Goal: Task Accomplishment & Management: Manage account settings

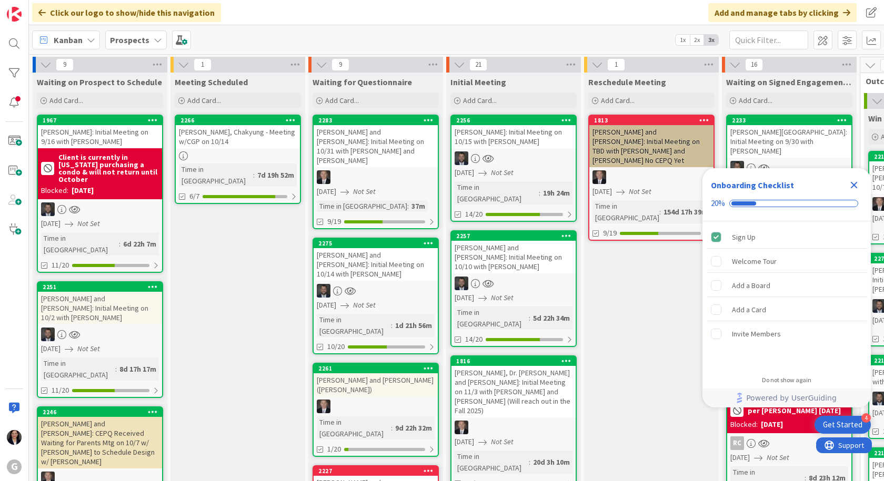
click at [855, 186] on icon "Close Checklist" at bounding box center [854, 185] width 7 height 7
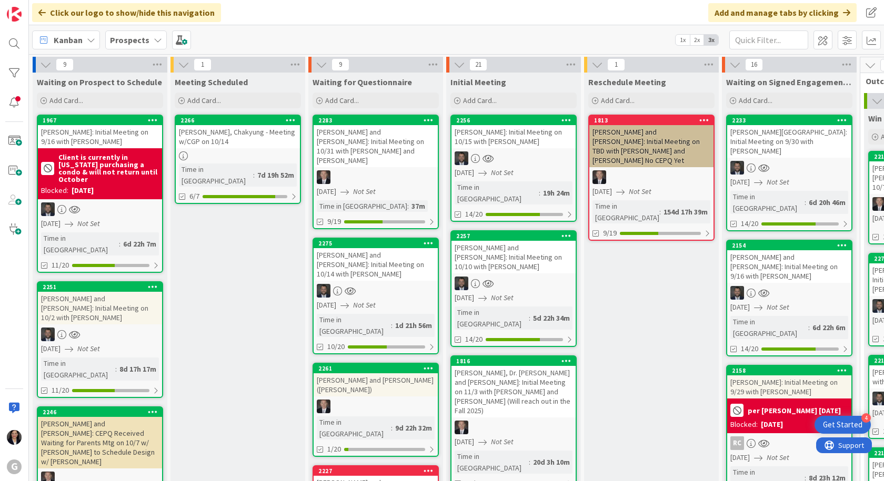
click at [64, 46] on span "Kanban" at bounding box center [68, 40] width 29 height 13
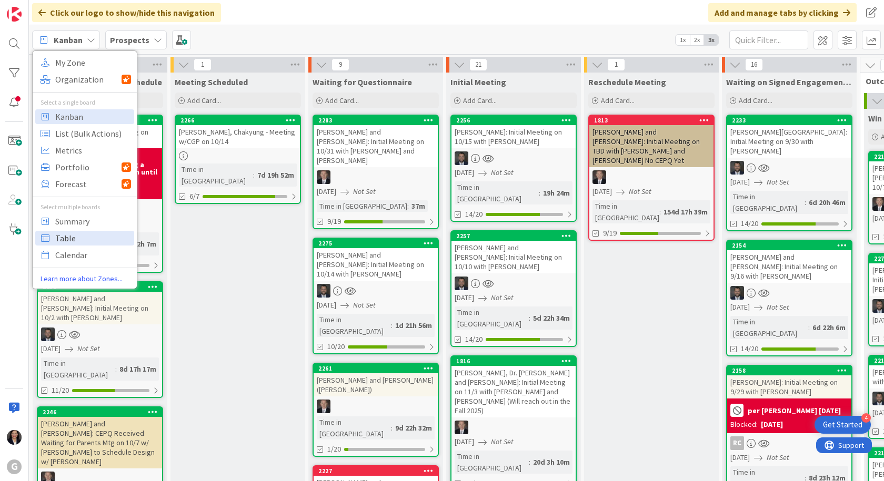
click at [58, 237] on span "Table" at bounding box center [93, 238] width 76 height 16
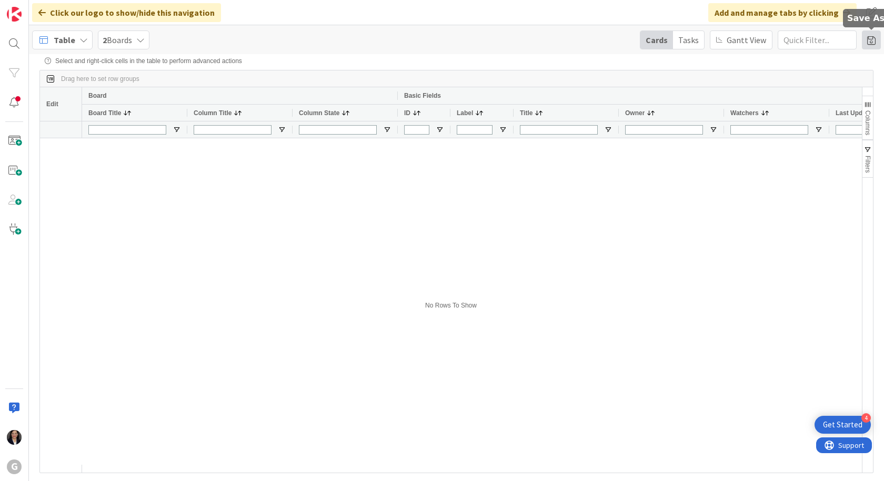
click at [875, 44] on span at bounding box center [871, 40] width 19 height 19
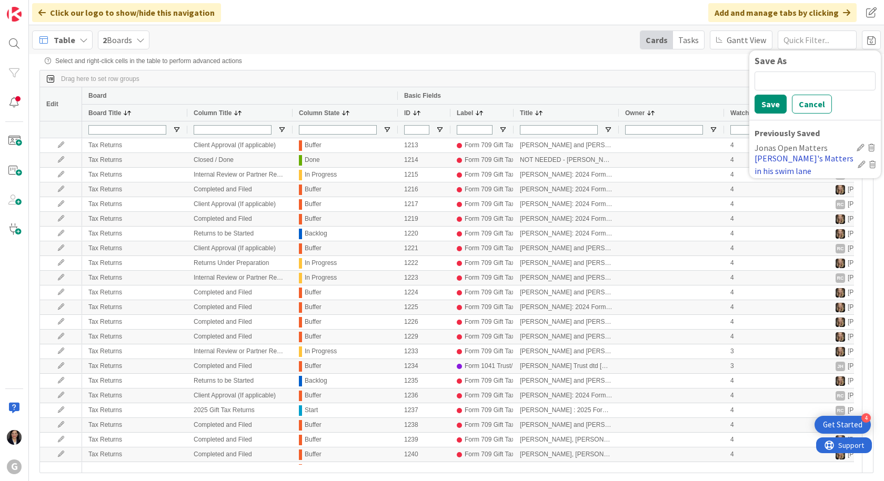
click at [810, 158] on div "[PERSON_NAME]'s Matters in his swim lane" at bounding box center [803, 164] width 99 height 25
type input "[PERSON_NAME]/[PERSON_NAME]"
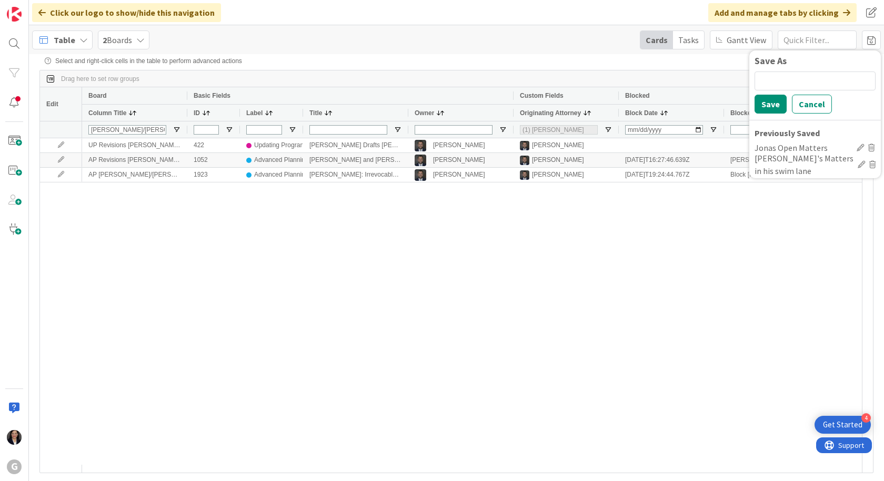
click at [759, 213] on div "UP Revisions [PERSON_NAME]/[PERSON_NAME] 422 Updating Programs [PERSON_NAME] Dr…" at bounding box center [472, 301] width 780 height 327
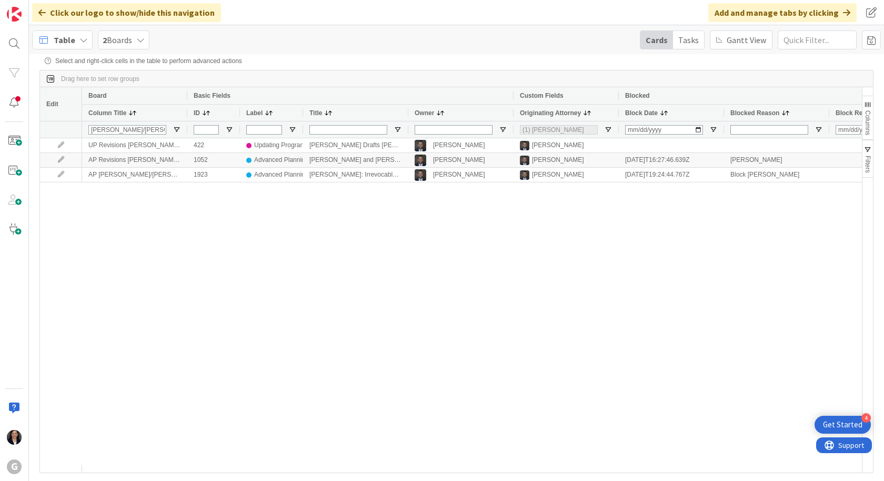
drag, startPoint x: 178, startPoint y: 197, endPoint x: 169, endPoint y: 198, distance: 8.4
click at [170, 198] on div "UP Revisions [PERSON_NAME]/[PERSON_NAME] 422 Updating Programs [PERSON_NAME] Dr…" at bounding box center [472, 301] width 780 height 327
drag, startPoint x: 164, startPoint y: 220, endPoint x: 163, endPoint y: 190, distance: 29.5
click at [163, 190] on div "UP Revisions [PERSON_NAME]/[PERSON_NAME] 422 Updating Programs [PERSON_NAME] Dr…" at bounding box center [472, 301] width 780 height 327
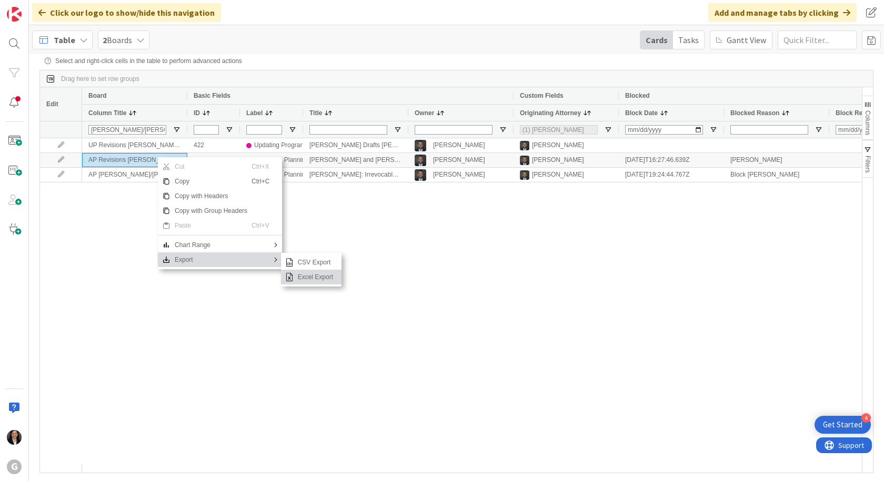
click at [299, 283] on span "Excel Export" at bounding box center [316, 277] width 44 height 15
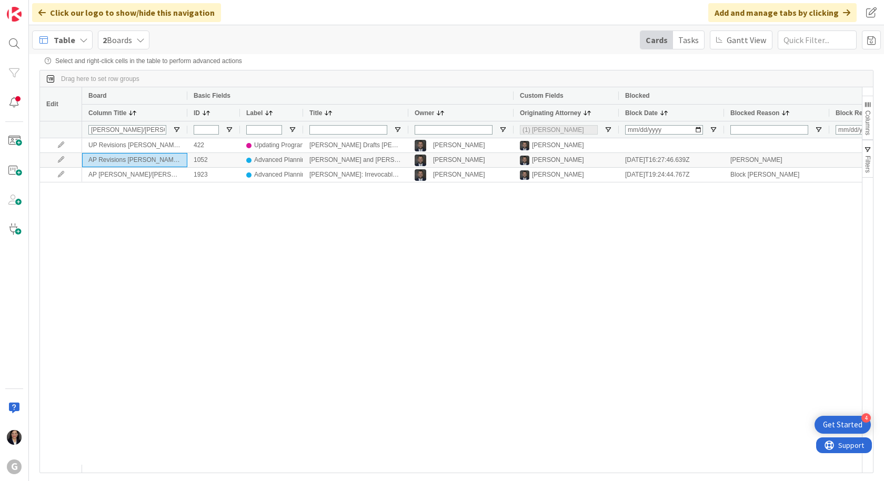
click at [64, 35] on span "Table" at bounding box center [65, 40] width 22 height 13
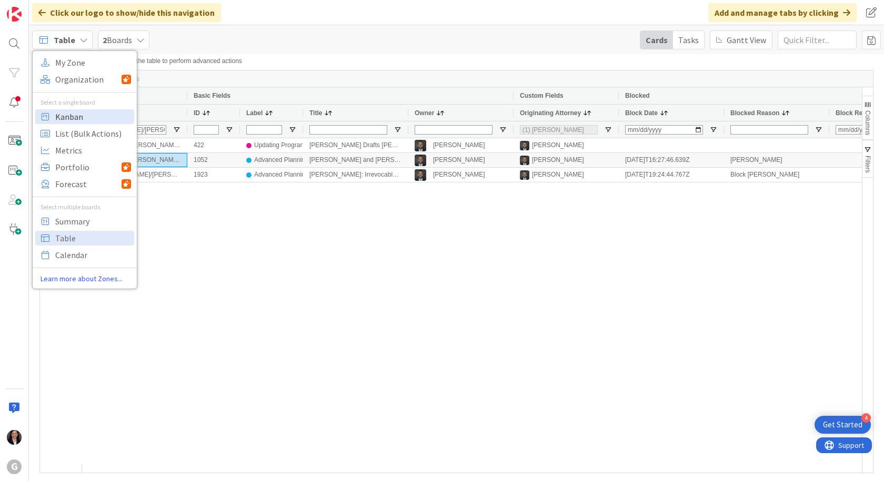
click at [66, 117] on span "Kanban" at bounding box center [93, 117] width 76 height 16
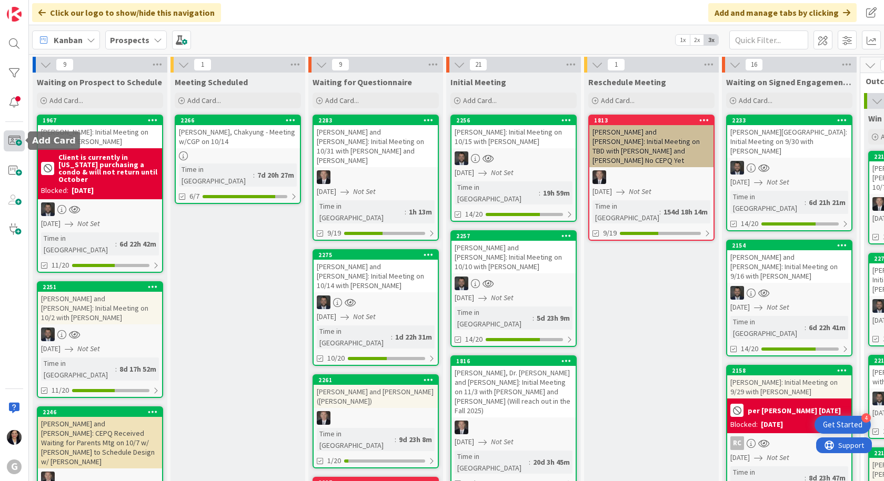
click at [8, 136] on span at bounding box center [14, 140] width 21 height 21
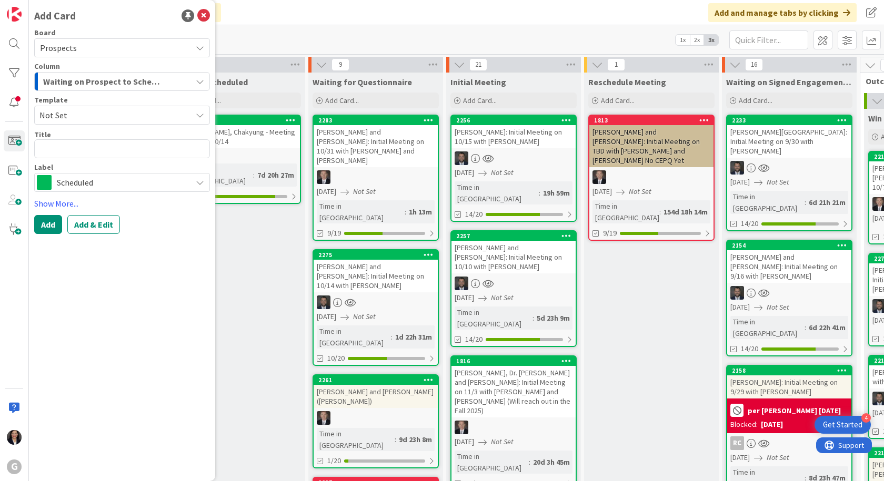
click at [89, 118] on span "Not Set" at bounding box center [111, 115] width 144 height 14
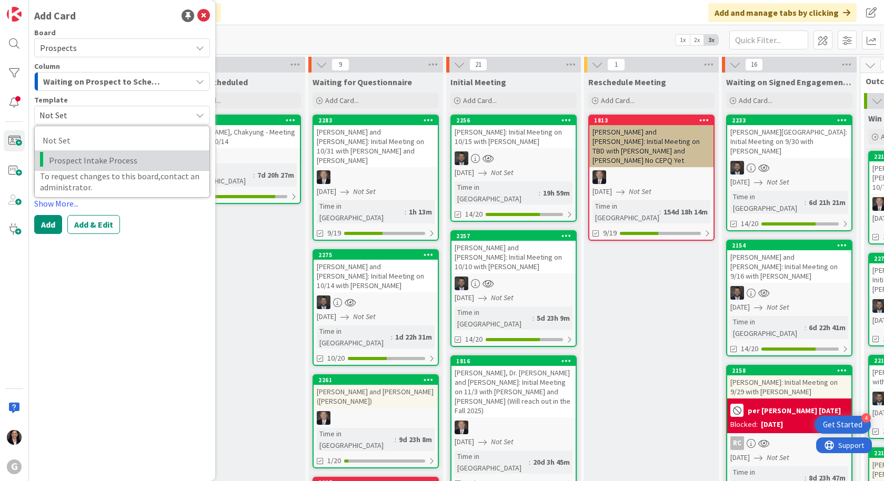
click at [88, 165] on span "Prospect Intake Process" at bounding box center [125, 161] width 153 height 14
type textarea "x"
type textarea "Prospect Intake Process"
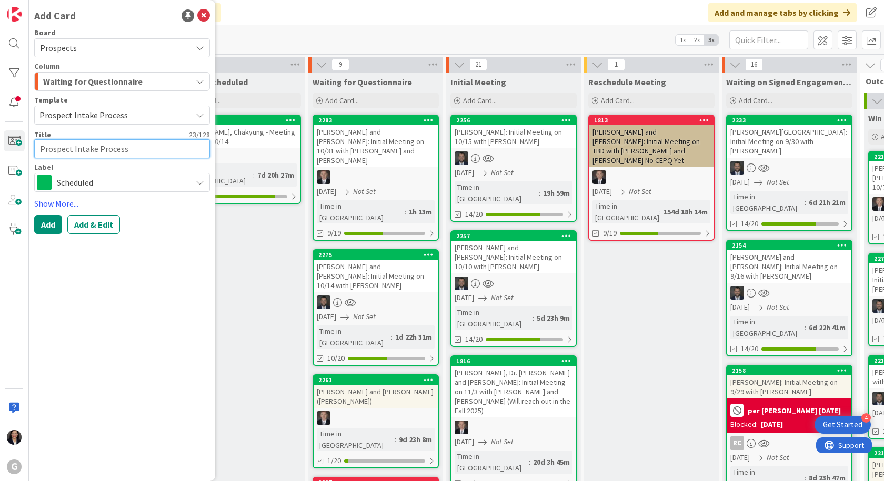
drag, startPoint x: 123, startPoint y: 148, endPoint x: 34, endPoint y: 138, distance: 89.9
click at [34, 138] on div "Add Card Board Prospects Column Waiting for Questionnaire Template Prospect Int…" at bounding box center [122, 240] width 186 height 481
type textarea "x"
type textarea "L"
type textarea "x"
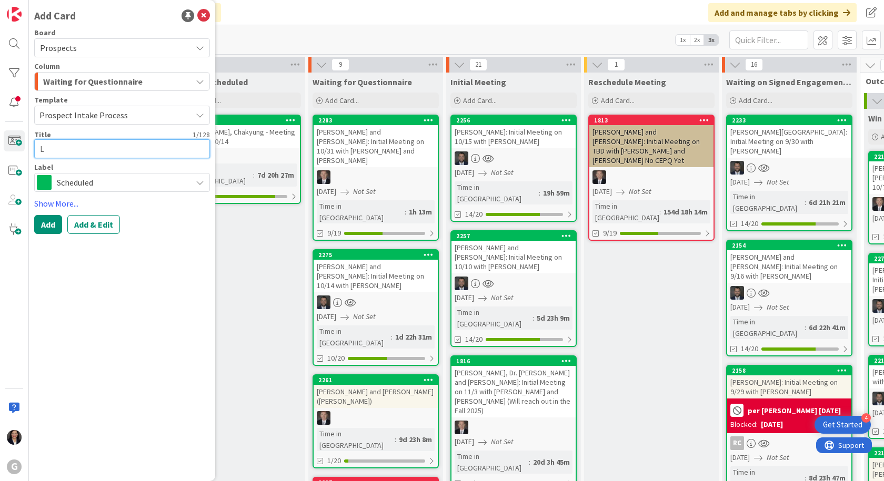
type textarea "Li"
type textarea "x"
type textarea "[PERSON_NAME]"
type textarea "x"
type textarea "[PERSON_NAME]"
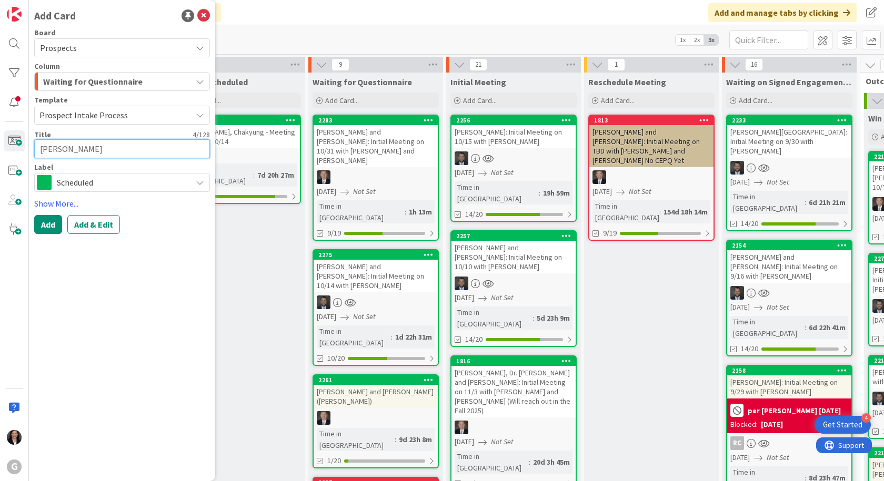
type textarea "x"
type textarea "[PERSON_NAME],"
type textarea "x"
type textarea "[PERSON_NAME],"
type textarea "x"
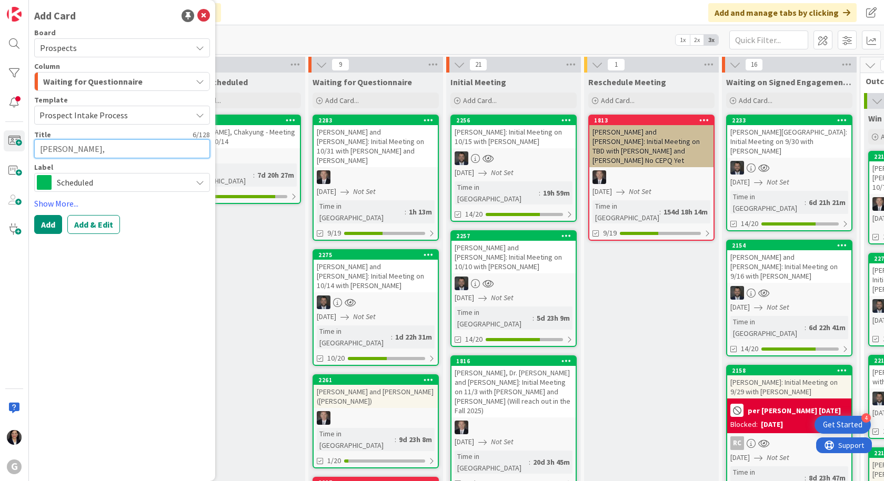
type textarea "[PERSON_NAME], B"
type textarea "x"
type textarea "[PERSON_NAME], Bet"
type textarea "x"
type textarea "[PERSON_NAME], Bets"
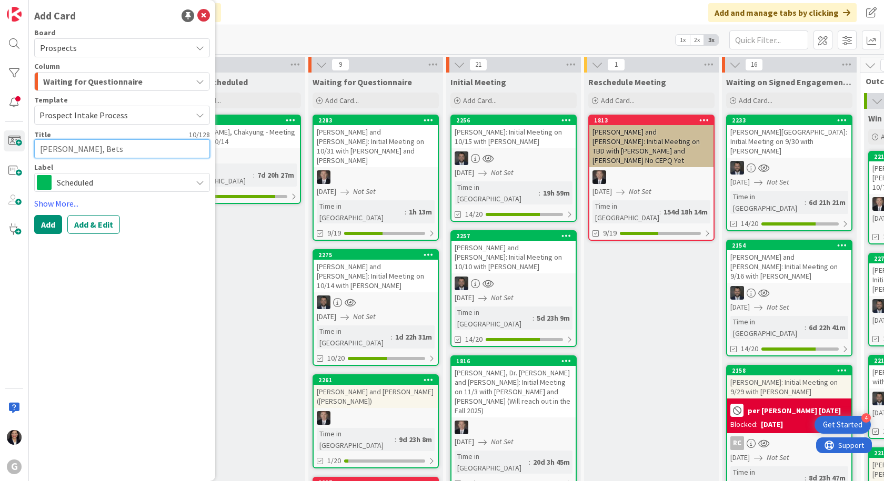
type textarea "x"
type textarea "[PERSON_NAME]"
type textarea "x"
type textarea "[PERSON_NAME]"
type textarea "x"
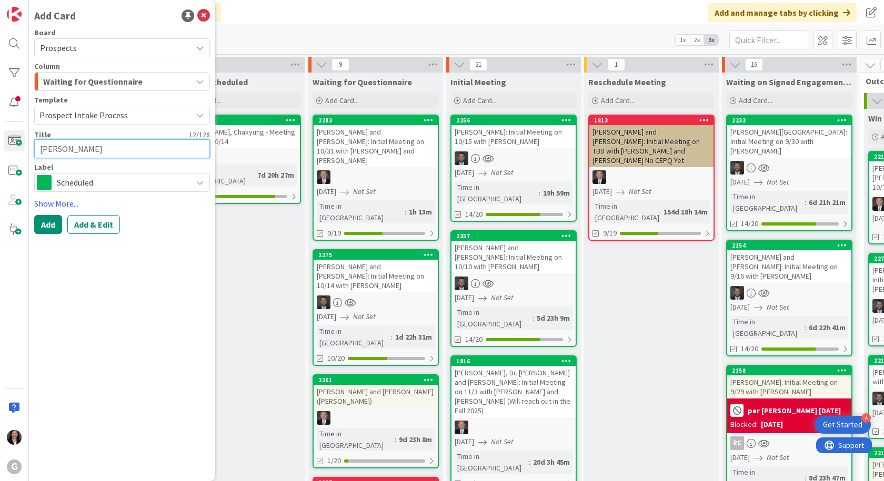
type textarea "[PERSON_NAME]"
type textarea "x"
type textarea "[PERSON_NAME] Ca"
type textarea "x"
type textarea "[PERSON_NAME]"
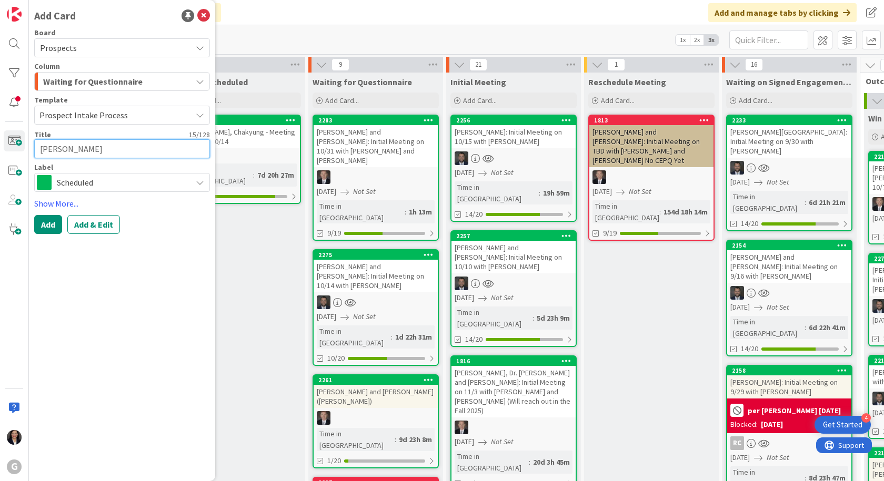
type textarea "x"
type textarea "[PERSON_NAME]"
type textarea "x"
type textarea "[PERSON_NAME] [PERSON_NAME]"
type textarea "x"
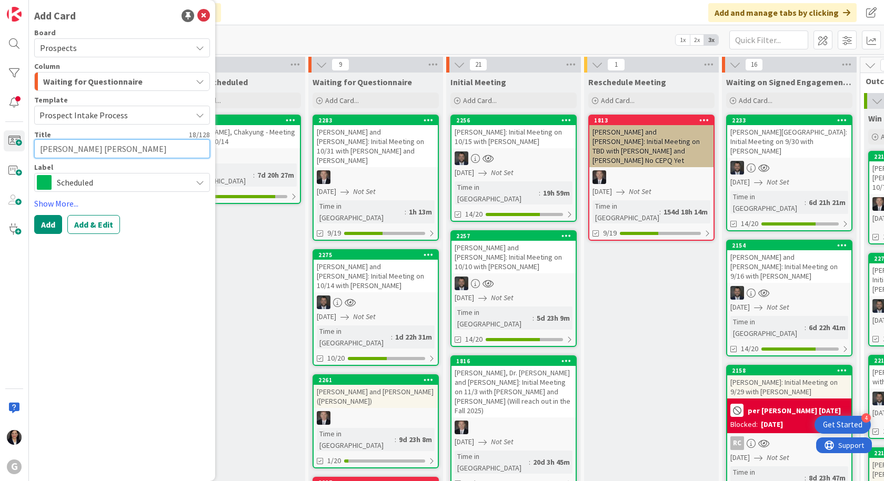
type textarea "[PERSON_NAME]"
type textarea "x"
type textarea "[PERSON_NAME], [PERSON_NAME]"
type textarea "x"
type textarea "[PERSON_NAME], [PERSON_NAME]:"
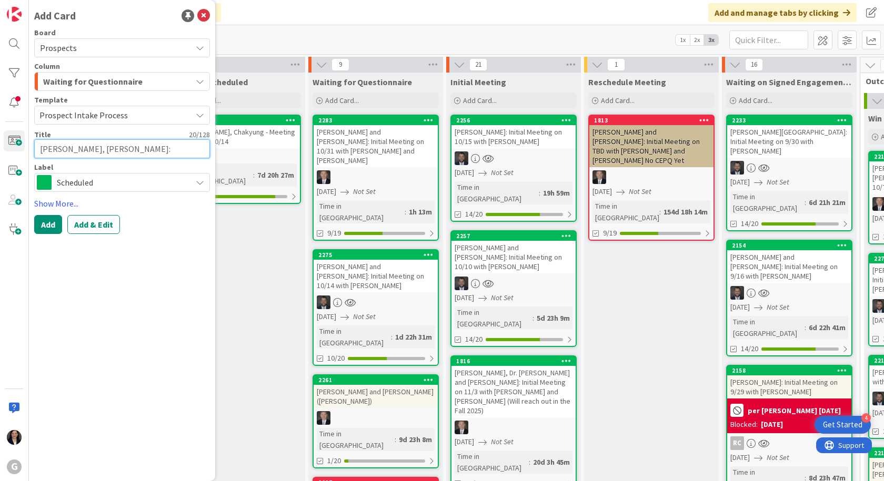
type textarea "x"
type textarea "[PERSON_NAME], [PERSON_NAME]:"
type textarea "x"
type textarea "[PERSON_NAME], [PERSON_NAME]: In"
type textarea "x"
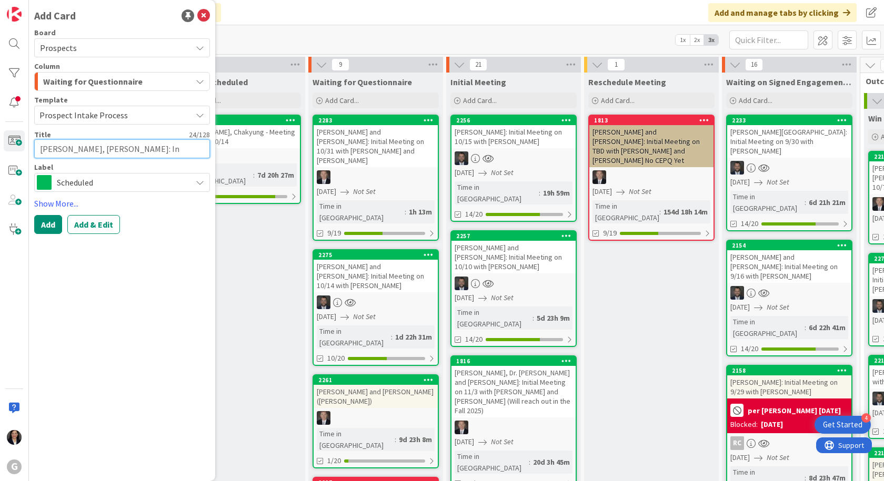
type textarea "[PERSON_NAME], [PERSON_NAME]: Ini"
type textarea "x"
type textarea "[PERSON_NAME], [PERSON_NAME]: Init"
type textarea "x"
type textarea "[PERSON_NAME], [PERSON_NAME]: Initi"
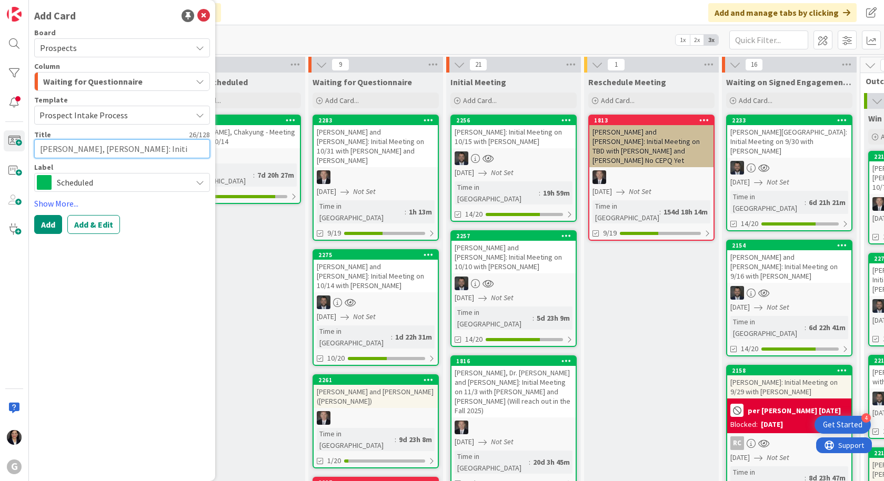
type textarea "x"
type textarea "[PERSON_NAME], [PERSON_NAME]: Initia"
type textarea "x"
type textarea "[PERSON_NAME], [PERSON_NAME]: Initial"
type textarea "x"
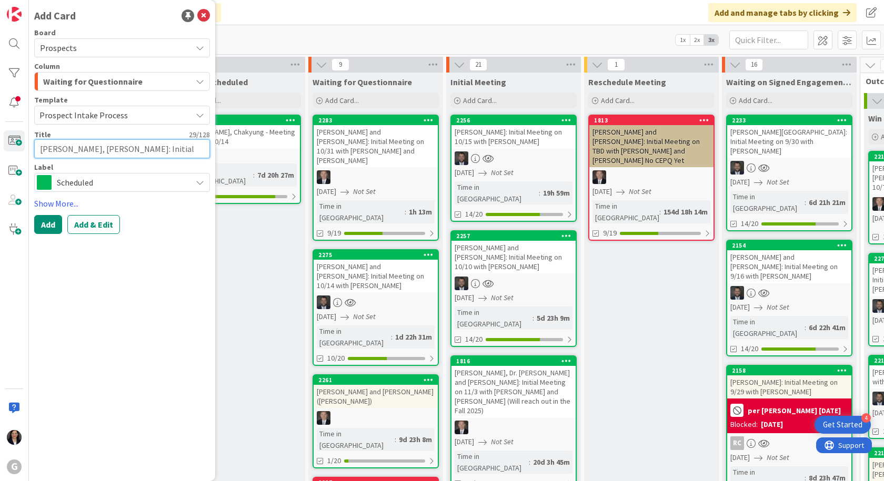
type textarea "[PERSON_NAME], [PERSON_NAME]: Initial"
type textarea "x"
type textarea "[PERSON_NAME], [PERSON_NAME]: Initial M"
type textarea "x"
type textarea "[PERSON_NAME], [PERSON_NAME]: Initial Me"
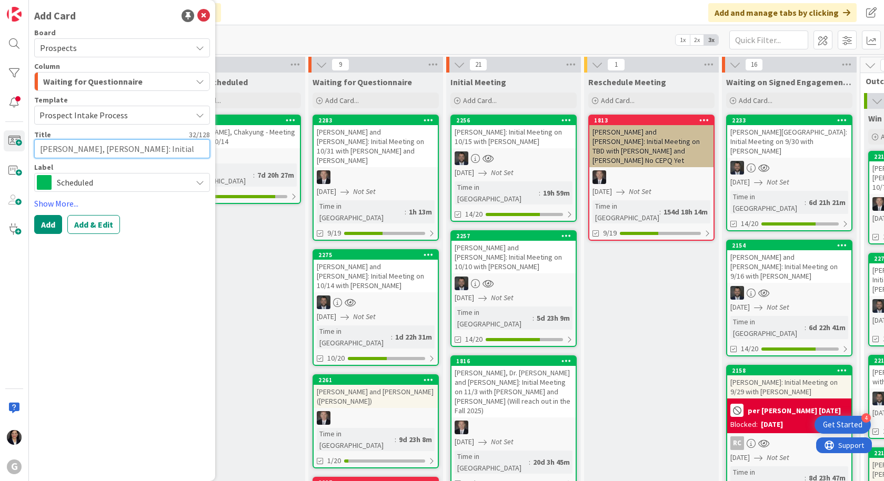
type textarea "x"
type textarea "[PERSON_NAME], [PERSON_NAME]: Initial Mee"
type textarea "x"
type textarea "[PERSON_NAME], [PERSON_NAME]: Initial Meet"
type textarea "x"
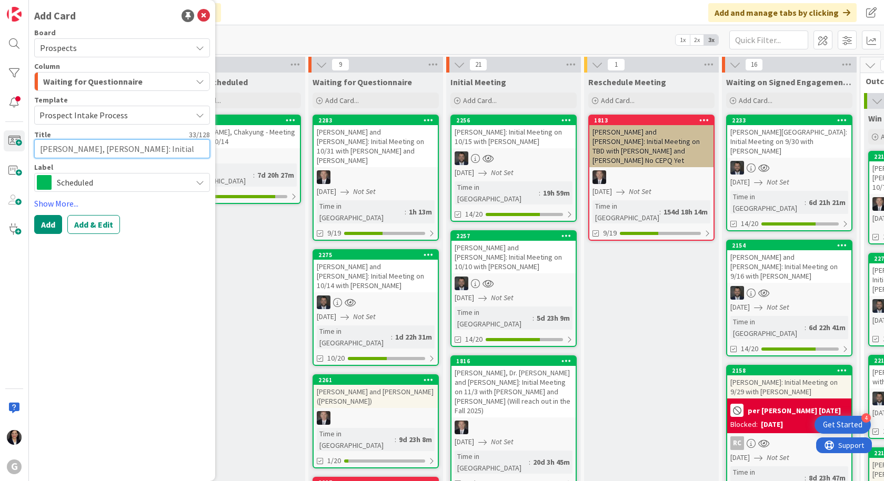
type textarea "[PERSON_NAME], [PERSON_NAME]: Initial Meeti"
type textarea "x"
type textarea "[PERSON_NAME], [PERSON_NAME]: Initial Meetin"
type textarea "x"
type textarea "[PERSON_NAME], [PERSON_NAME]: Initial Meeting"
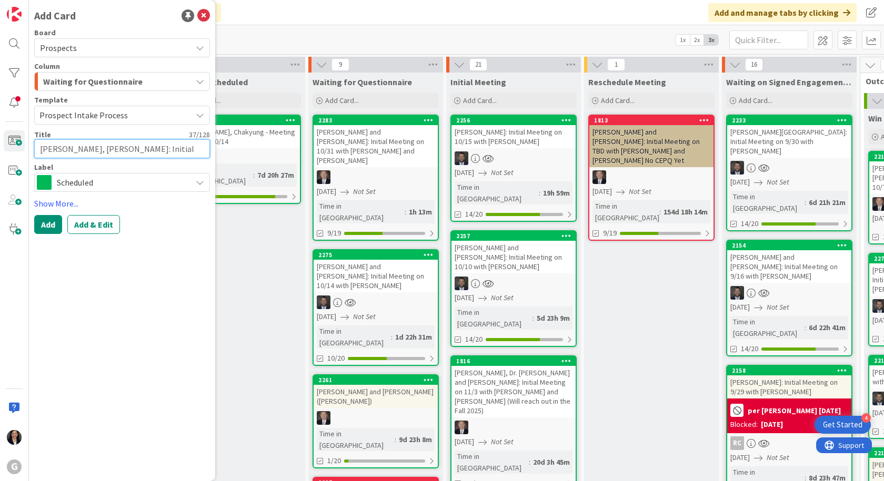
type textarea "x"
type textarea "[PERSON_NAME], [PERSON_NAME]: Initial Meeting"
type textarea "x"
type textarea "[PERSON_NAME], [PERSON_NAME]: Initial Meeting o"
type textarea "x"
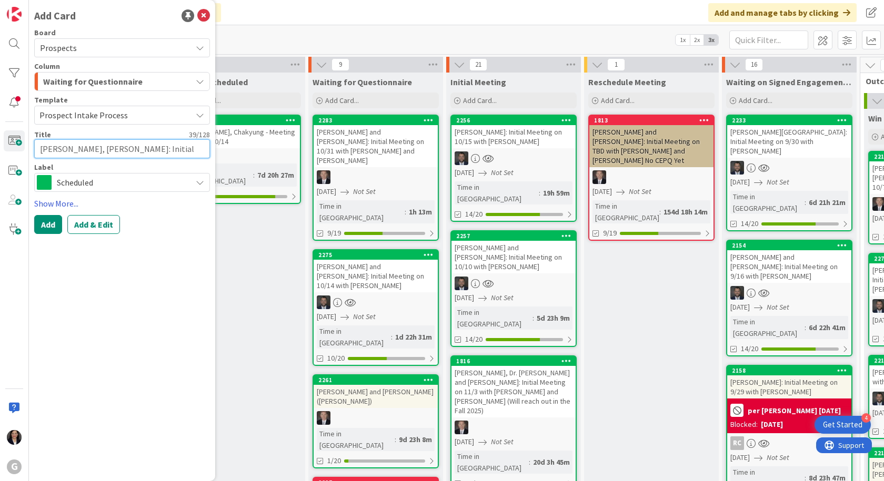
type textarea "[PERSON_NAME], [PERSON_NAME]: Initial Meeting on"
type textarea "x"
type textarea "[PERSON_NAME], [PERSON_NAME]: Initial Meeting on"
type textarea "x"
type textarea "[PERSON_NAME], [PERSON_NAME]: Initial Meeting on 1"
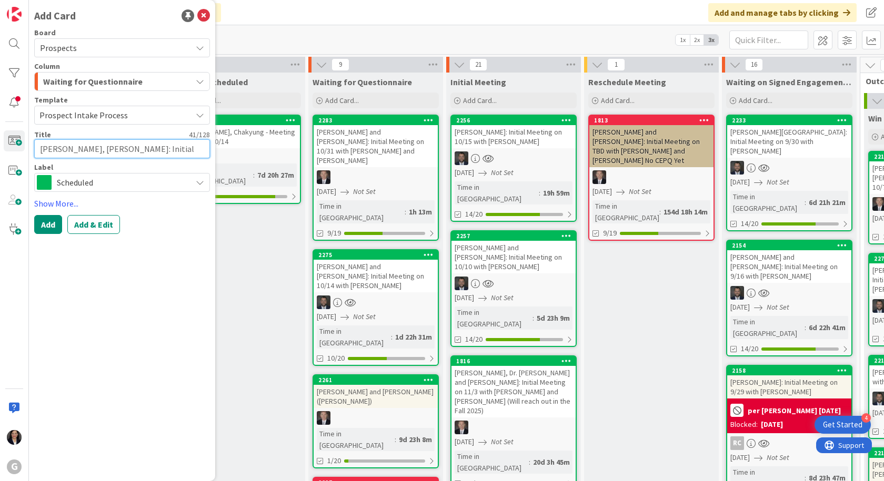
type textarea "x"
type textarea "[PERSON_NAME], [PERSON_NAME]: Initial Meeting on 10"
type textarea "x"
type textarea "[PERSON_NAME], [PERSON_NAME]: Initial Meeting on 10/"
type textarea "x"
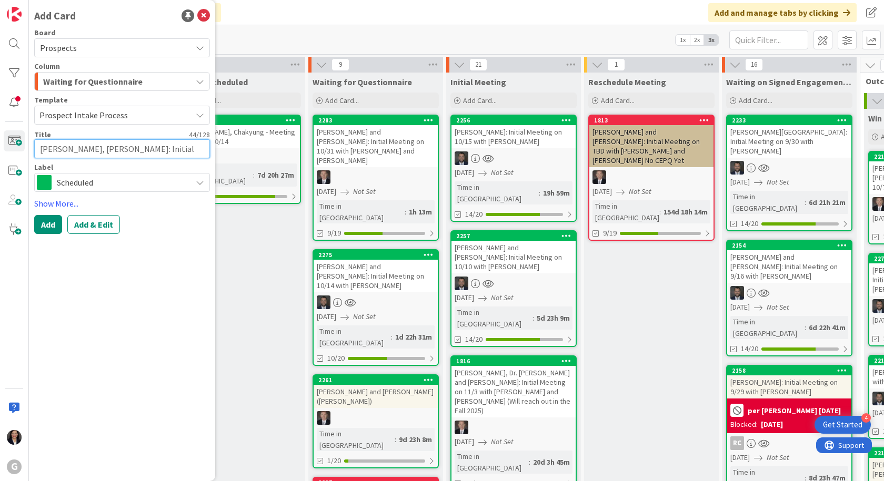
type textarea "[PERSON_NAME], [PERSON_NAME]: Initial Meeting on 10/1"
type textarea "x"
type textarea "[PERSON_NAME], [PERSON_NAME]: Initial Meeting on 10/14"
type textarea "x"
type textarea "[PERSON_NAME], [PERSON_NAME]: Initial Meeting on 10/14"
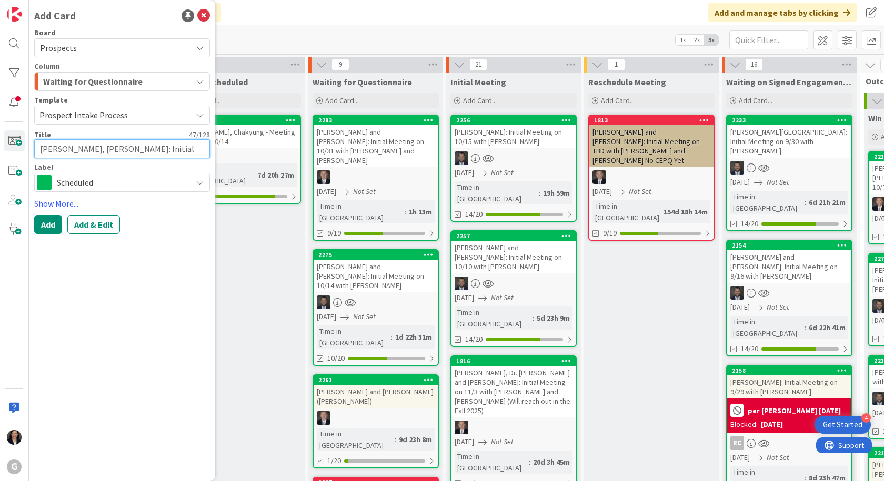
type textarea "x"
type textarea "[PERSON_NAME], [PERSON_NAME]: Initial Meeting on 10/14 w"
type textarea "x"
type textarea "[PERSON_NAME], [PERSON_NAME]: Initial Meeting on 10/14 wi"
type textarea "x"
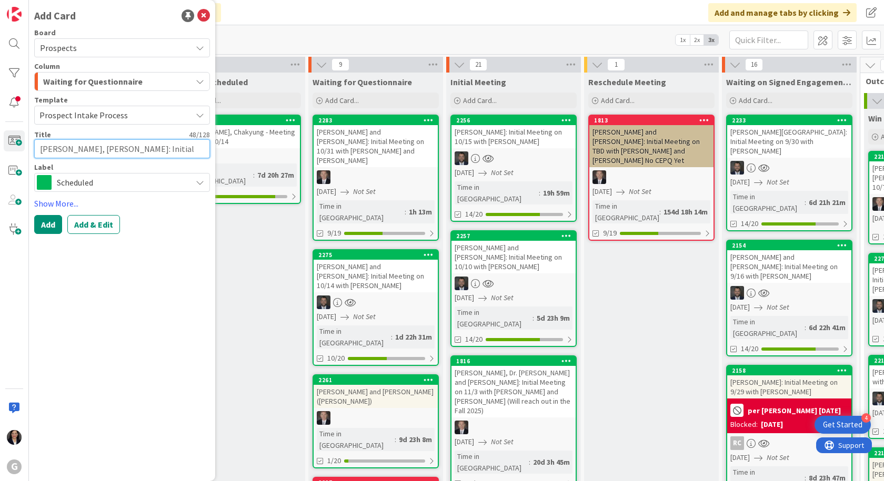
type textarea "[PERSON_NAME], [PERSON_NAME]: Initial Meeting on 10/14 wit"
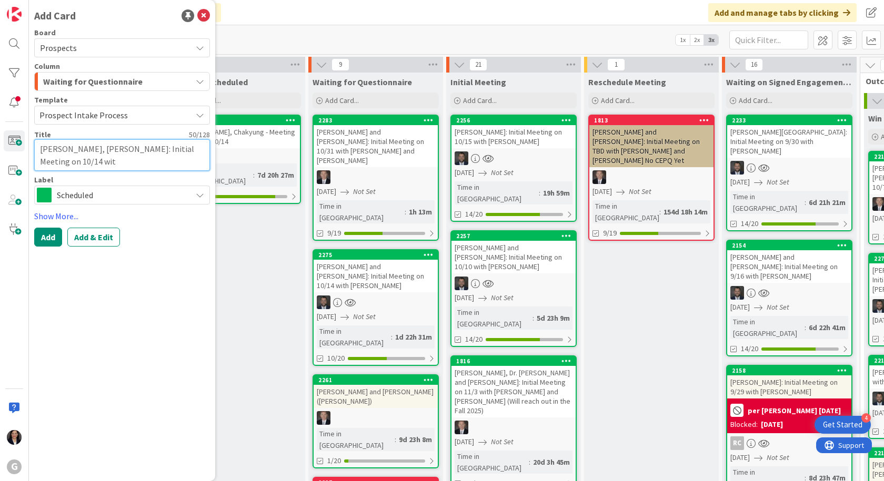
type textarea "x"
type textarea "[PERSON_NAME], [PERSON_NAME]: Initial Meeting on 10/14 with"
type textarea "x"
type textarea "[PERSON_NAME], [PERSON_NAME]: Initial Meeting on 10/14 with"
type textarea "x"
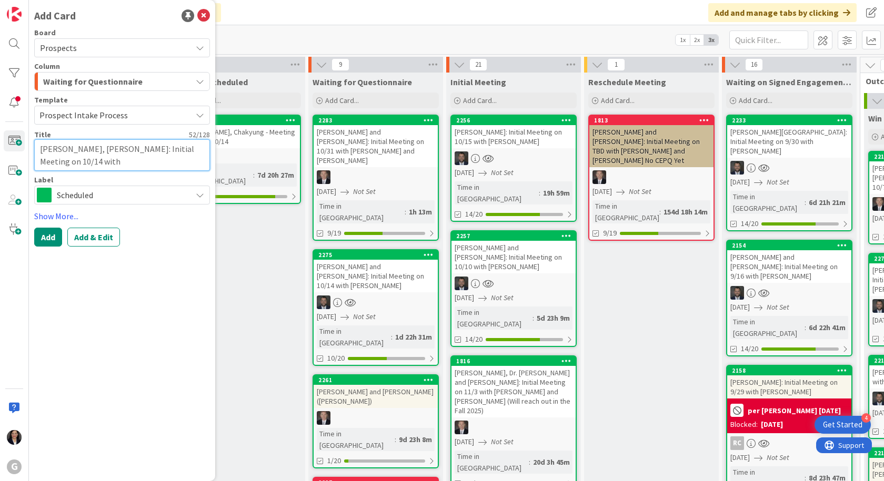
type textarea "[PERSON_NAME], [PERSON_NAME]: Initial Meeting on 10/14 with J"
type textarea "x"
type textarea "[PERSON_NAME], [PERSON_NAME]: Initial Meeting on 10/14 with [PERSON_NAME]"
type textarea "x"
type textarea "[PERSON_NAME], [PERSON_NAME]: Initial Meeting on 10/14 with [PERSON_NAME]"
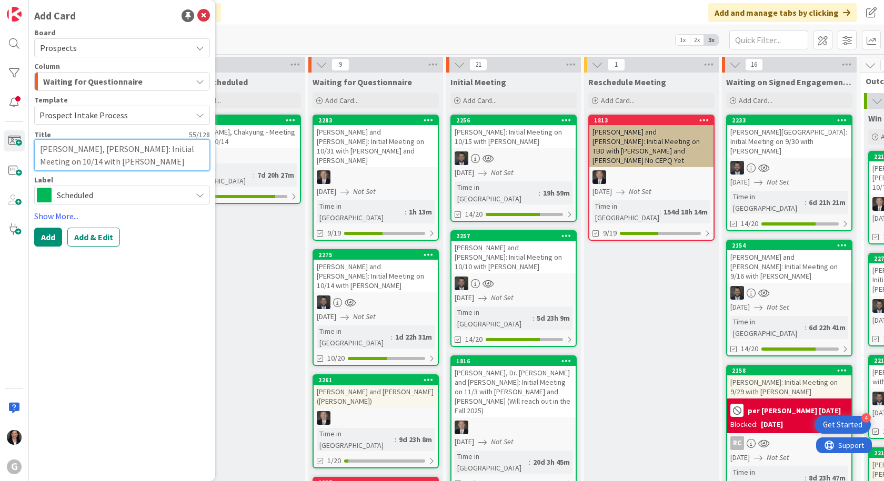
type textarea "x"
type textarea "[PERSON_NAME], [PERSON_NAME]: Initial Meeting on 10/14 with [PERSON_NAME]"
type textarea "x"
type textarea "[PERSON_NAME], [PERSON_NAME]: Initial Meeting on 10/14 with [PERSON_NAME]"
click at [141, 84] on div "Waiting for Questionnaire" at bounding box center [116, 81] width 151 height 17
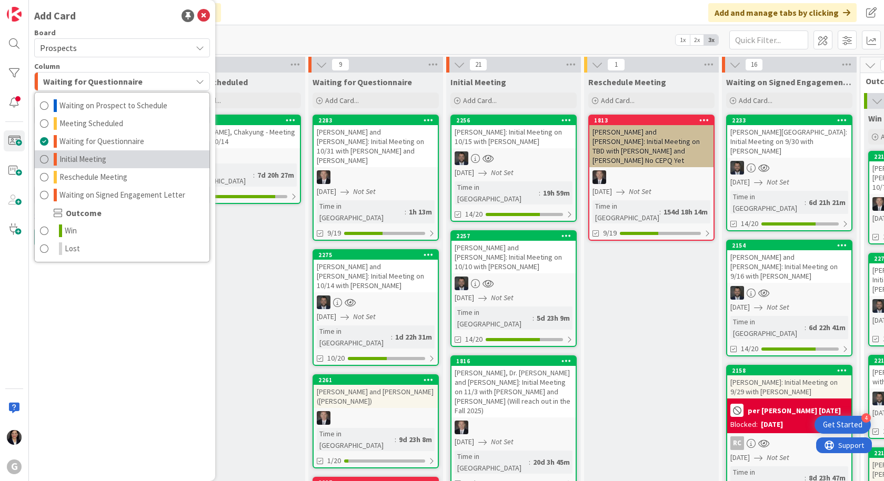
click at [95, 166] on link "Initial Meeting" at bounding box center [122, 159] width 175 height 18
type textarea "x"
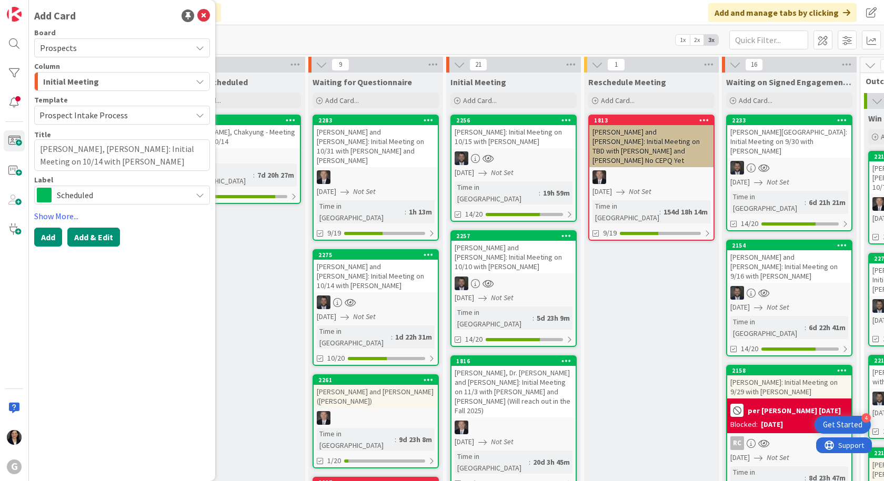
click at [106, 240] on button "Add & Edit" at bounding box center [93, 237] width 53 height 19
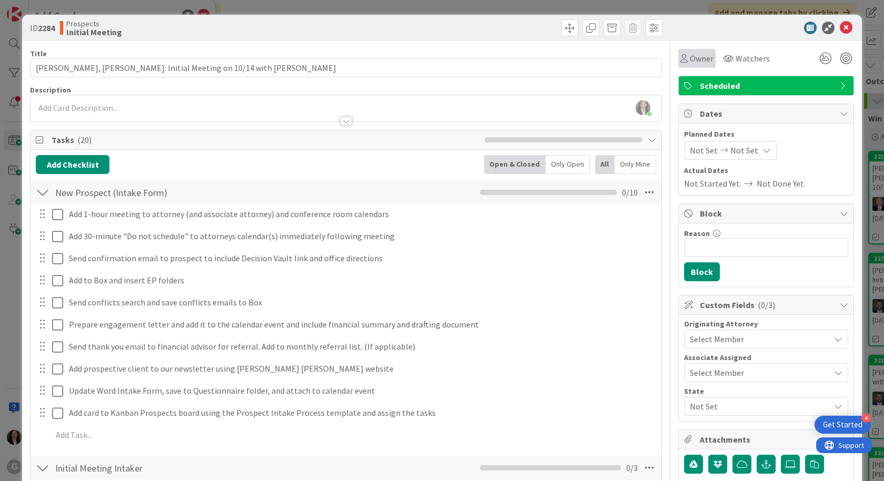
click at [691, 54] on span "Owner" at bounding box center [702, 58] width 24 height 13
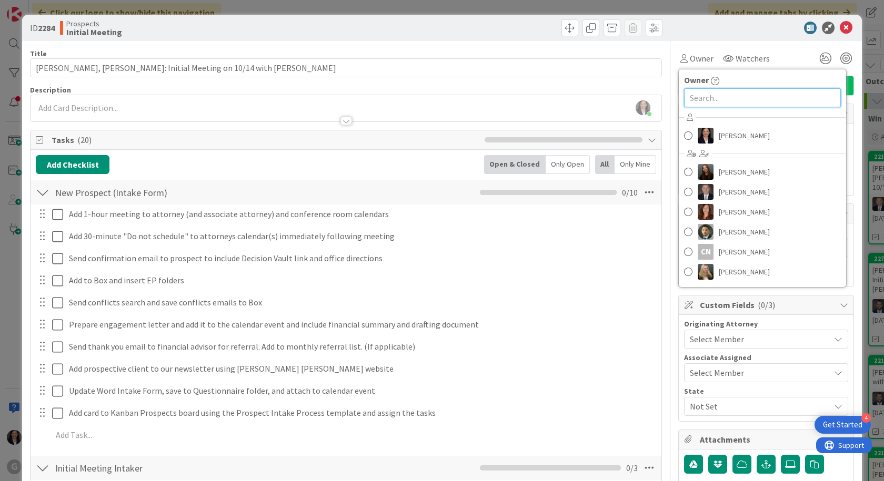
click at [707, 106] on input "text" at bounding box center [762, 97] width 157 height 19
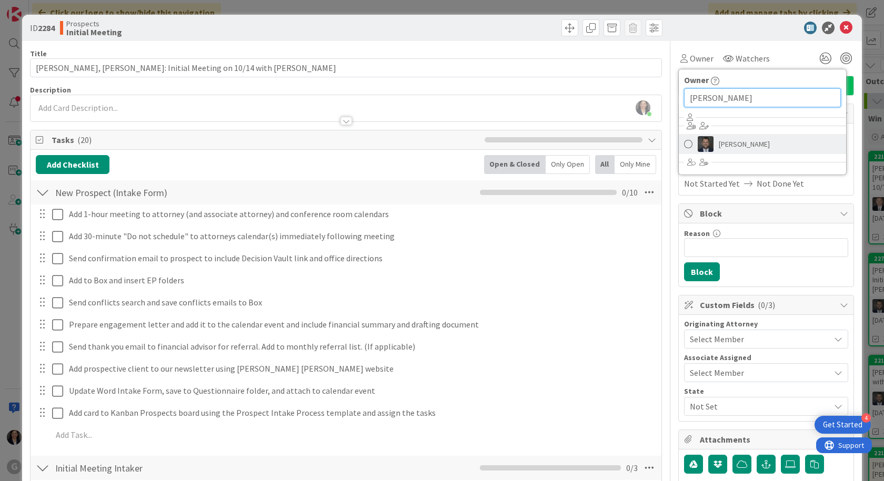
type input "[PERSON_NAME]"
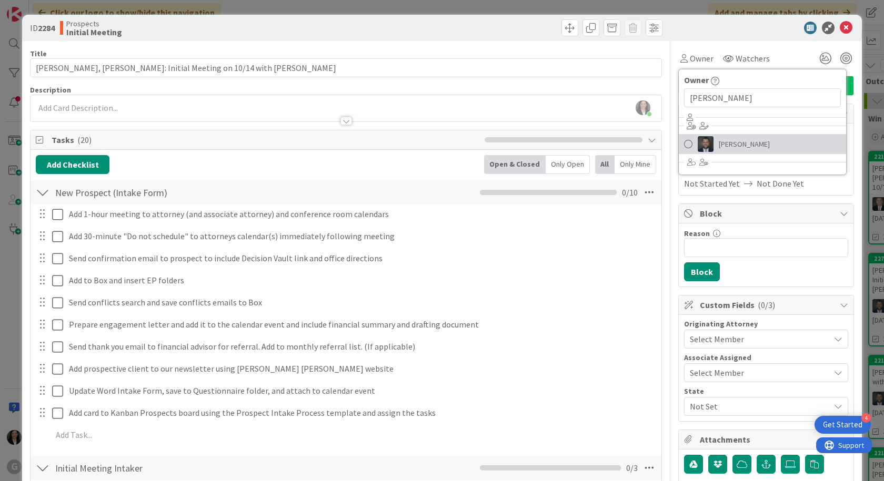
click at [726, 137] on span "[PERSON_NAME]" at bounding box center [744, 144] width 51 height 16
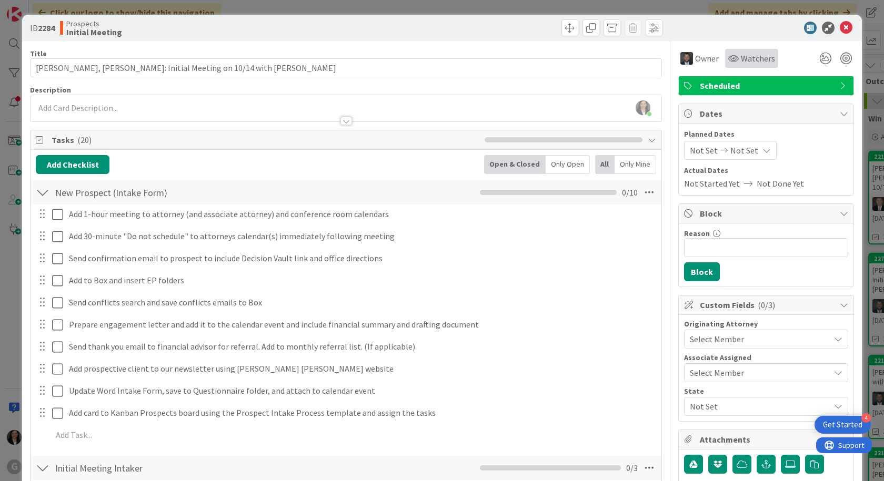
click at [743, 60] on span "Watchers" at bounding box center [758, 58] width 34 height 13
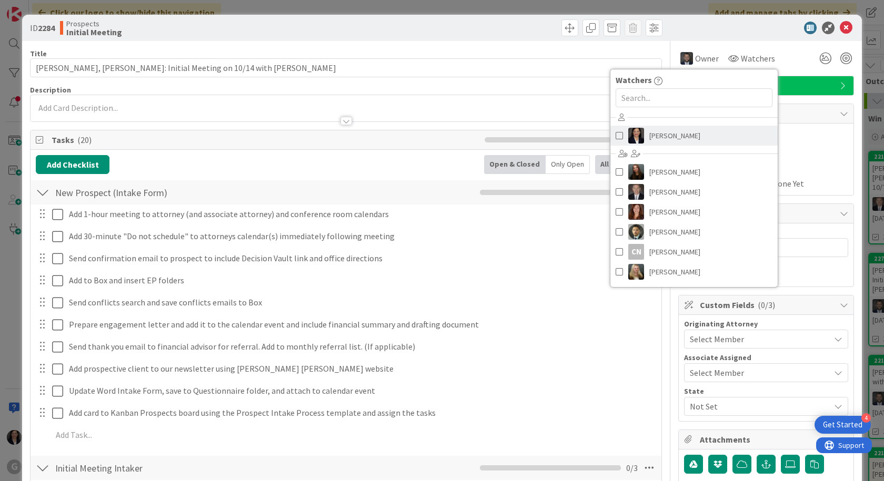
click at [701, 139] on link "[PERSON_NAME]" at bounding box center [693, 136] width 167 height 20
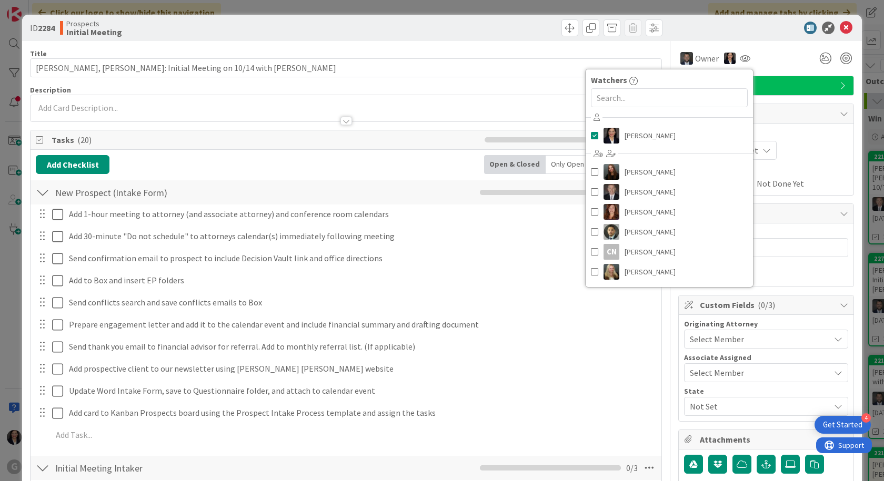
click at [742, 27] on div at bounding box center [761, 28] width 186 height 13
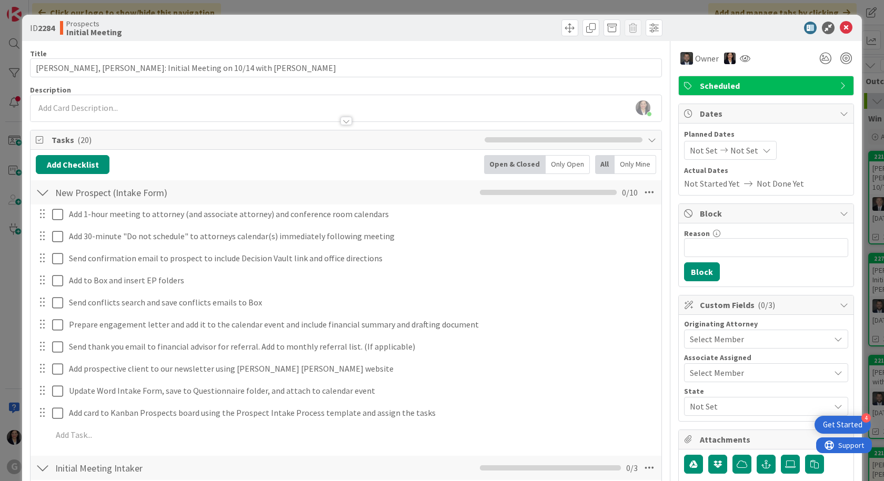
click at [690, 152] on span "Not Set" at bounding box center [704, 150] width 28 height 13
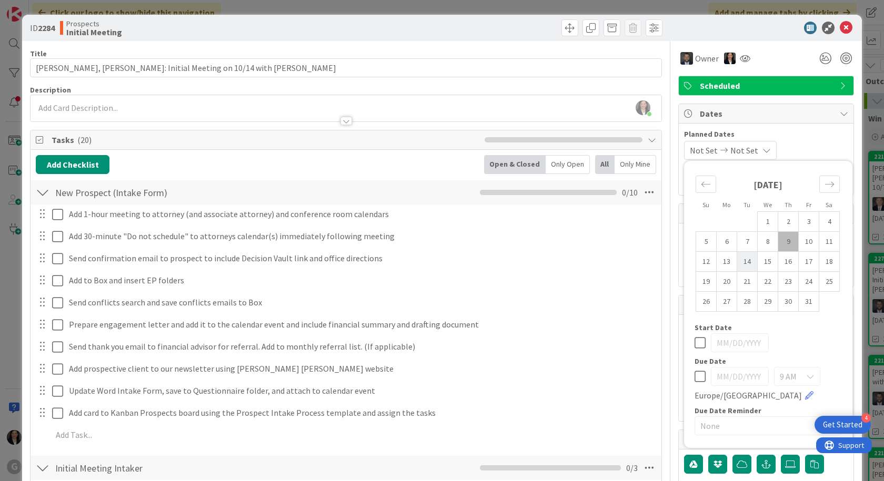
click at [739, 268] on td "14" at bounding box center [747, 262] width 21 height 20
type input "[DATE]"
click at [787, 148] on div "[DATE] Not Set Su Mo Tu We Th Fr Sa [DATE] 1 2 3 4 5 6 7 8 9 10 11 12 13 14 15 …" at bounding box center [766, 150] width 164 height 19
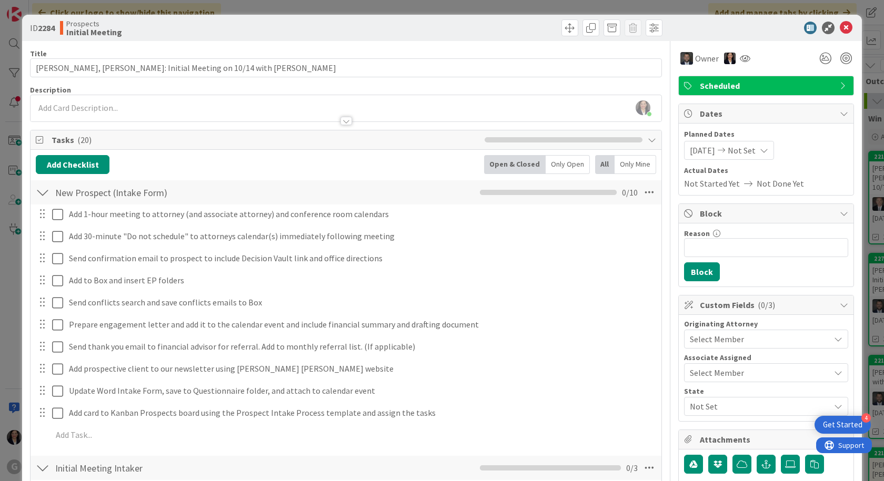
scroll to position [53, 0]
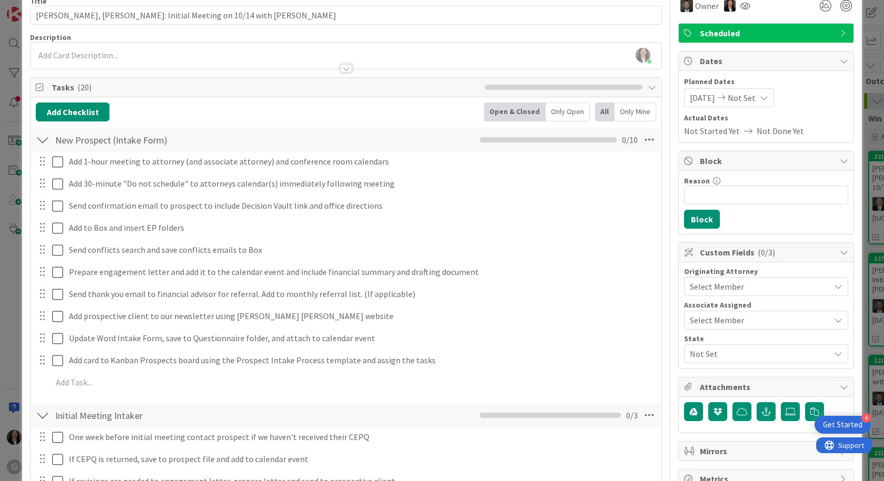
click at [721, 284] on span "Select Member" at bounding box center [717, 286] width 54 height 13
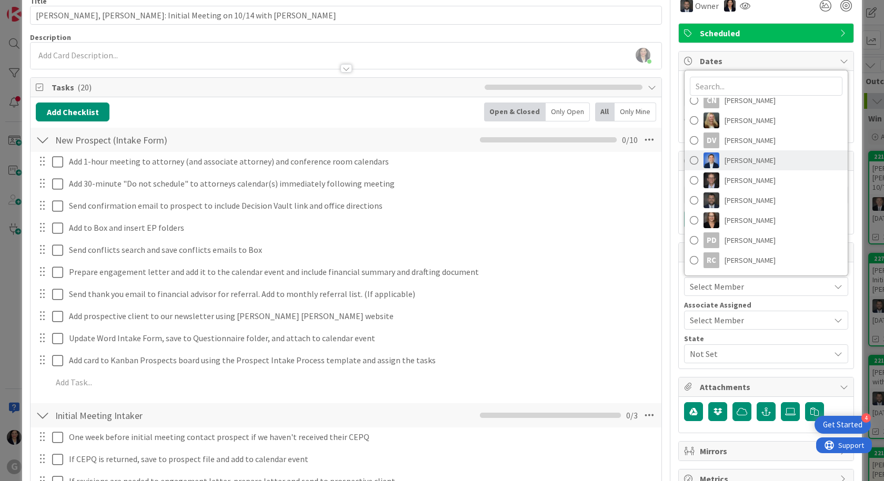
scroll to position [74, 0]
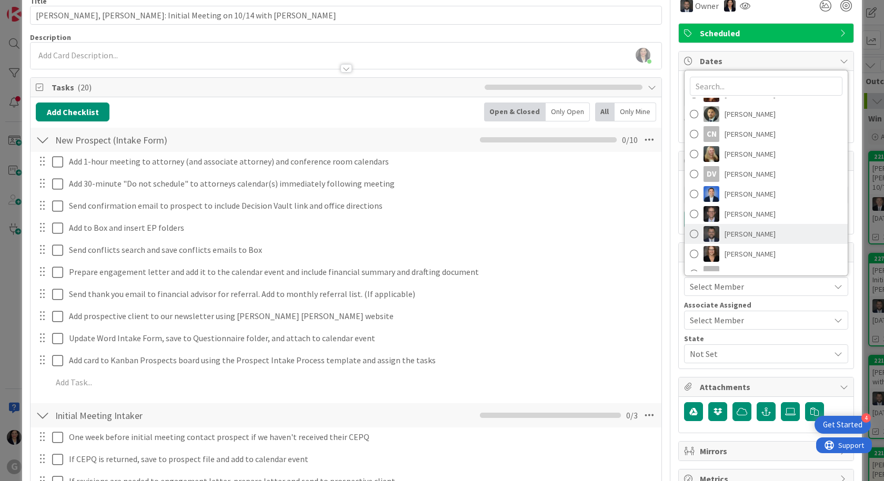
click at [737, 240] on span "[PERSON_NAME]" at bounding box center [749, 234] width 51 height 16
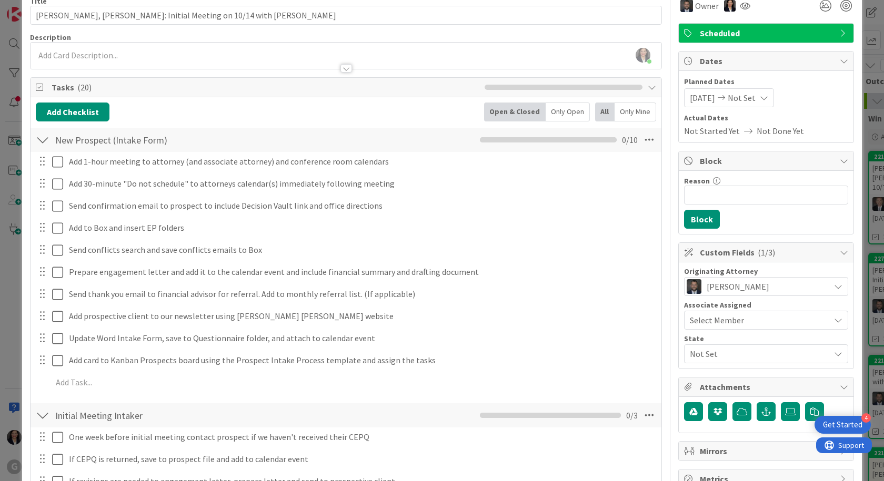
click at [731, 350] on span "Not Set" at bounding box center [760, 354] width 140 height 13
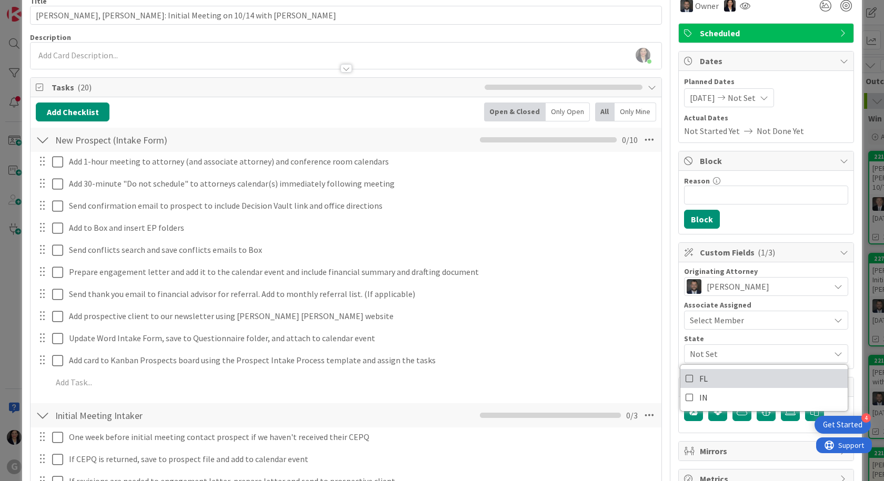
click at [710, 376] on link "FL" at bounding box center [763, 378] width 167 height 19
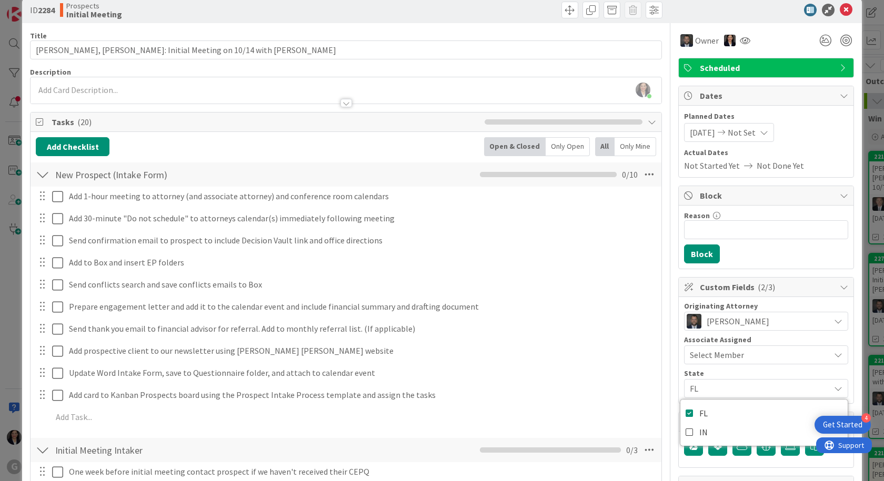
scroll to position [0, 0]
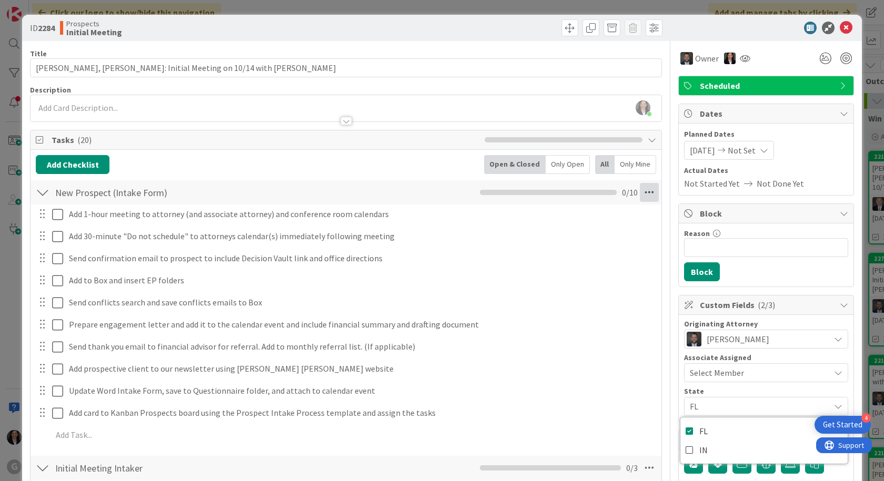
click at [643, 193] on icon at bounding box center [649, 192] width 19 height 19
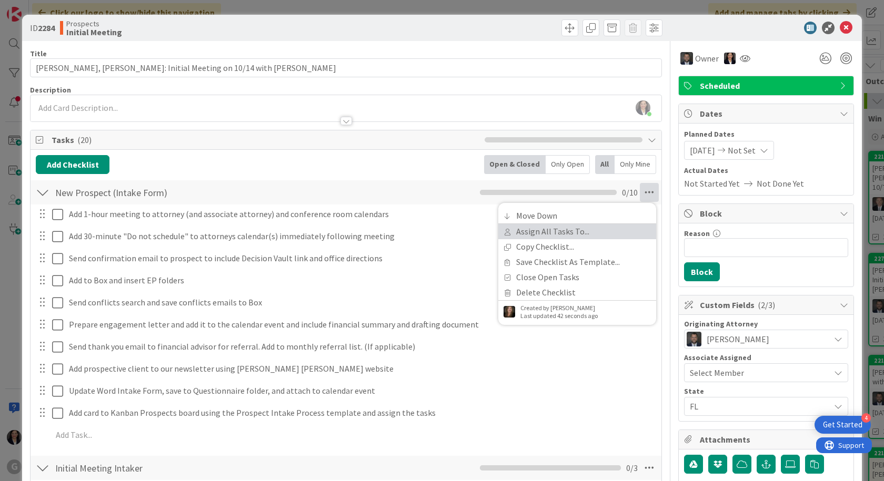
click at [566, 232] on link "Assign All Tasks To..." at bounding box center [577, 231] width 158 height 15
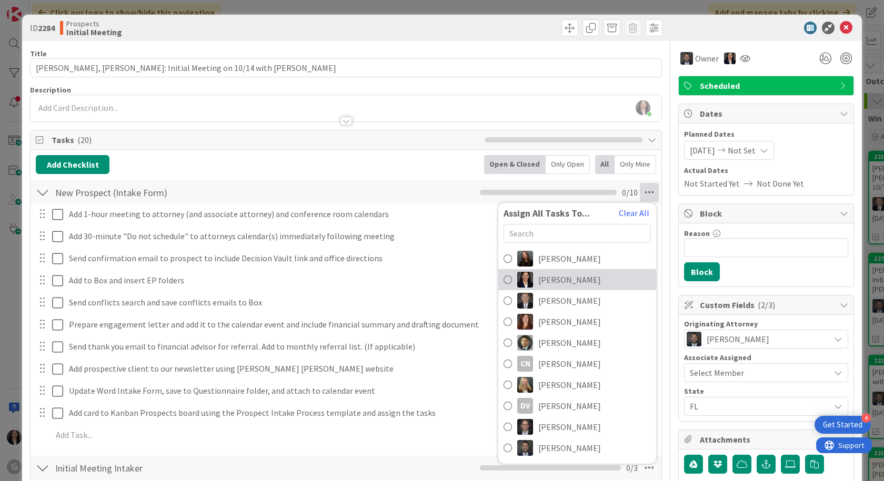
click at [529, 282] on link "[PERSON_NAME]" at bounding box center [577, 279] width 158 height 21
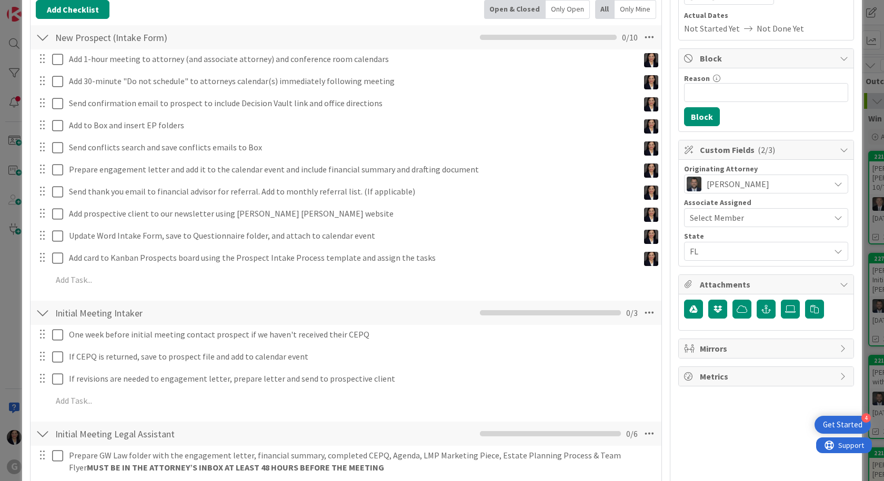
scroll to position [158, 0]
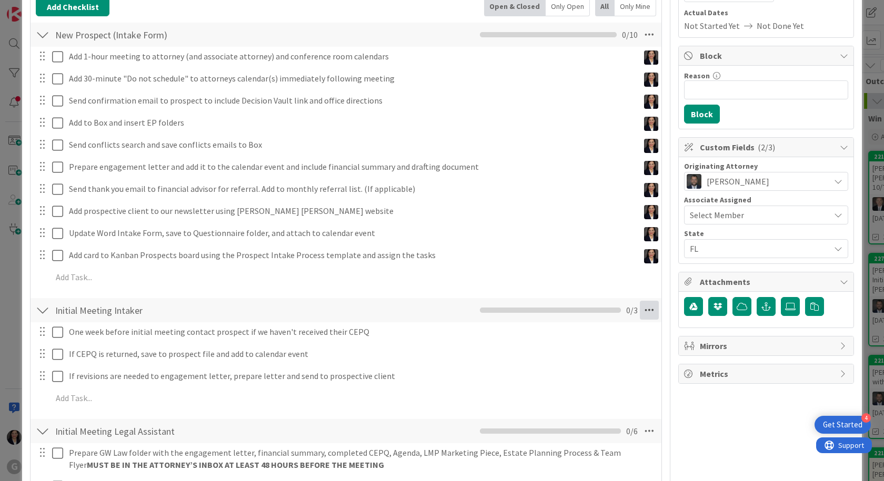
click at [643, 304] on icon at bounding box center [649, 310] width 19 height 19
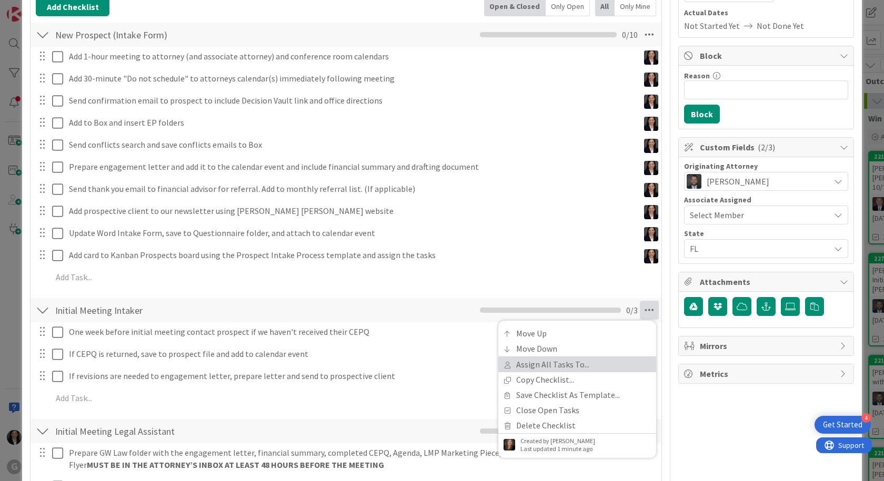
click at [565, 368] on link "Assign All Tasks To..." at bounding box center [577, 364] width 158 height 15
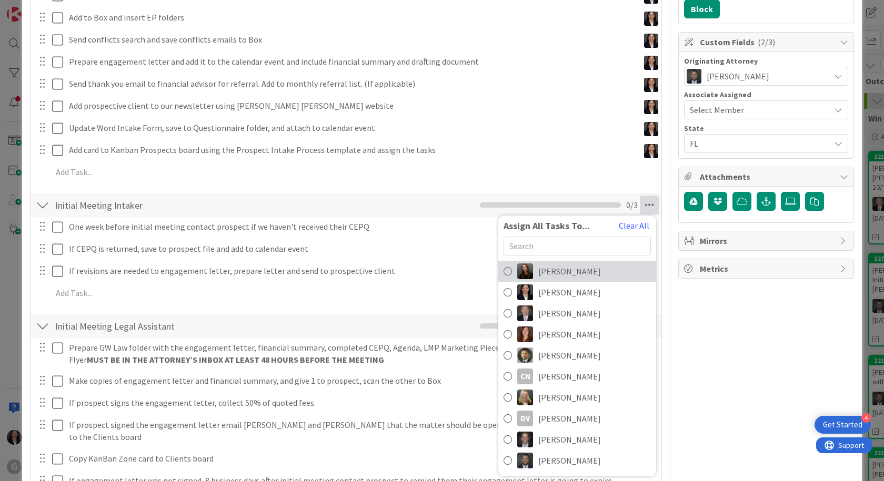
scroll to position [210, 0]
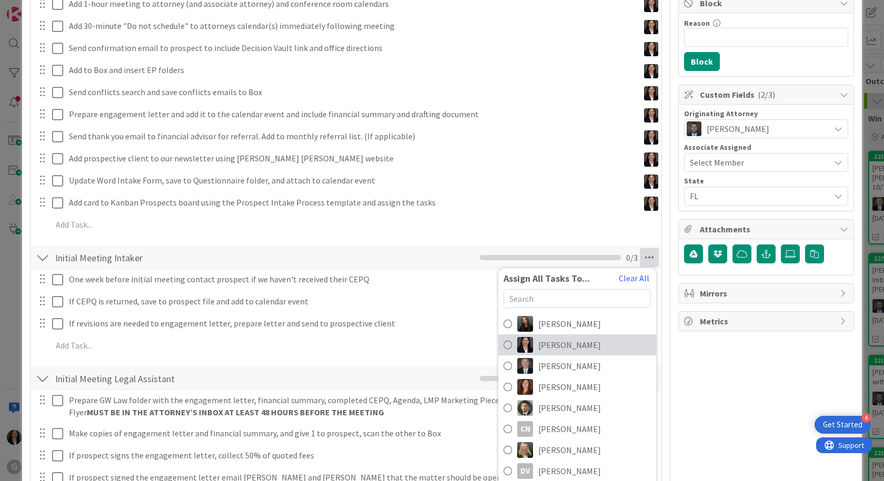
click at [577, 345] on span "[PERSON_NAME]" at bounding box center [569, 345] width 63 height 13
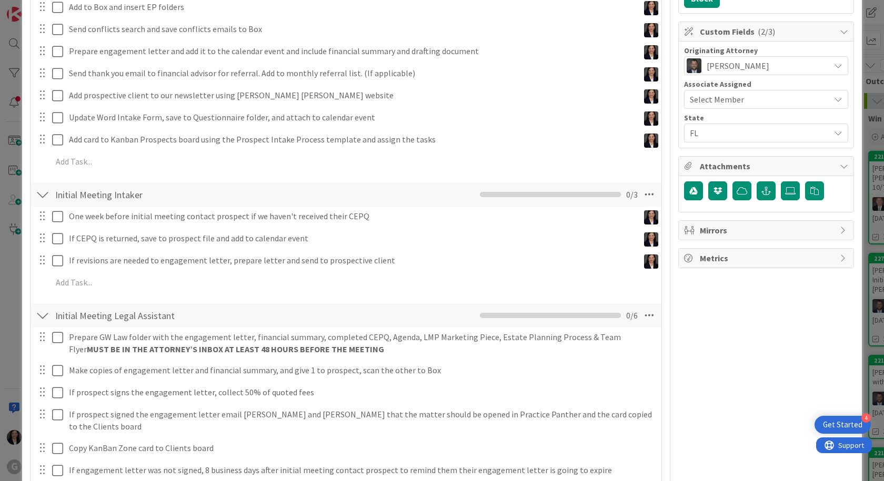
scroll to position [368, 0]
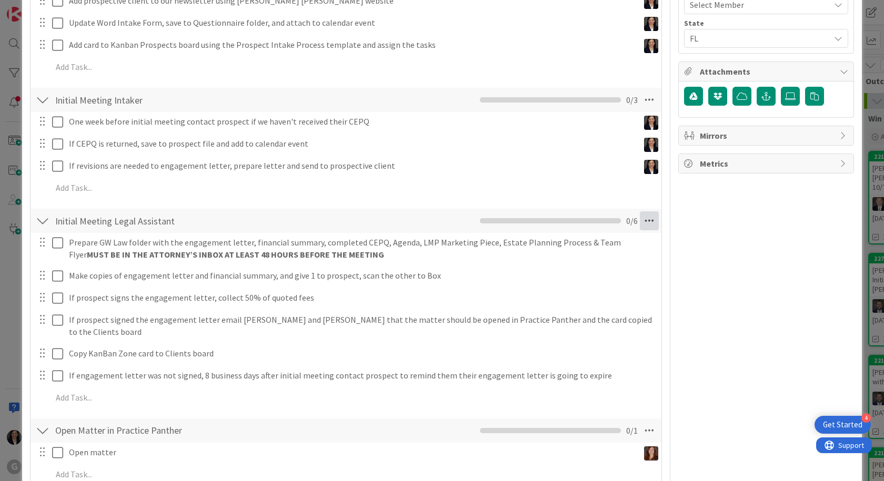
click at [643, 217] on icon at bounding box center [649, 221] width 19 height 19
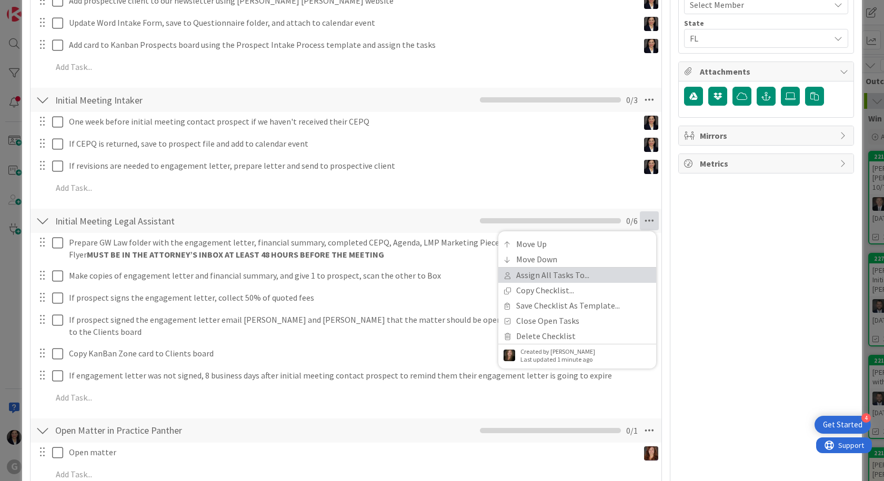
click at [590, 280] on link "Assign All Tasks To..." at bounding box center [577, 275] width 158 height 15
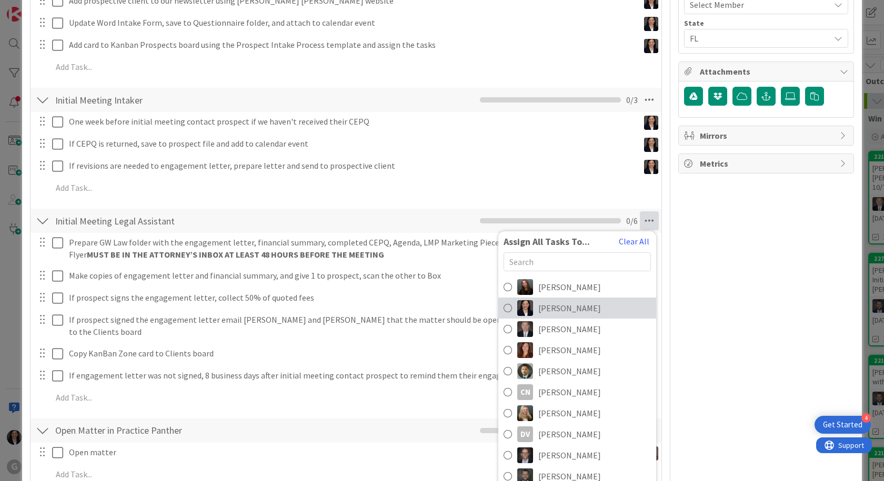
click at [565, 306] on span "[PERSON_NAME]" at bounding box center [569, 308] width 63 height 13
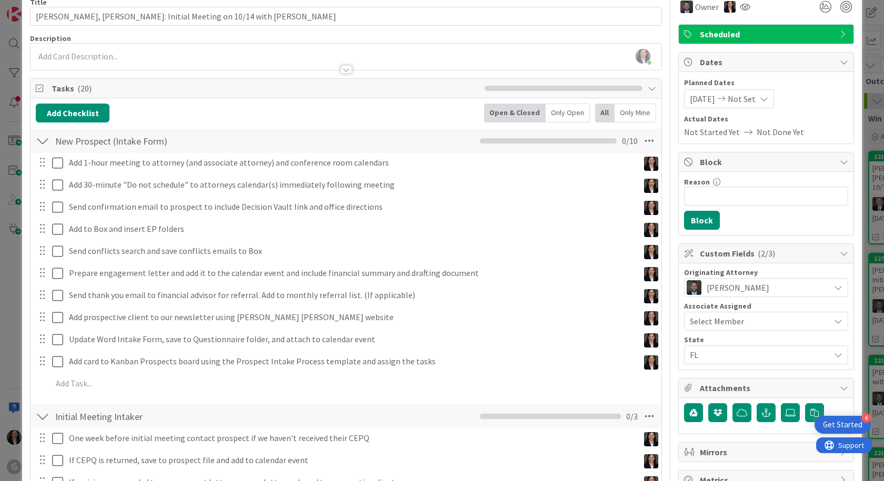
scroll to position [0, 0]
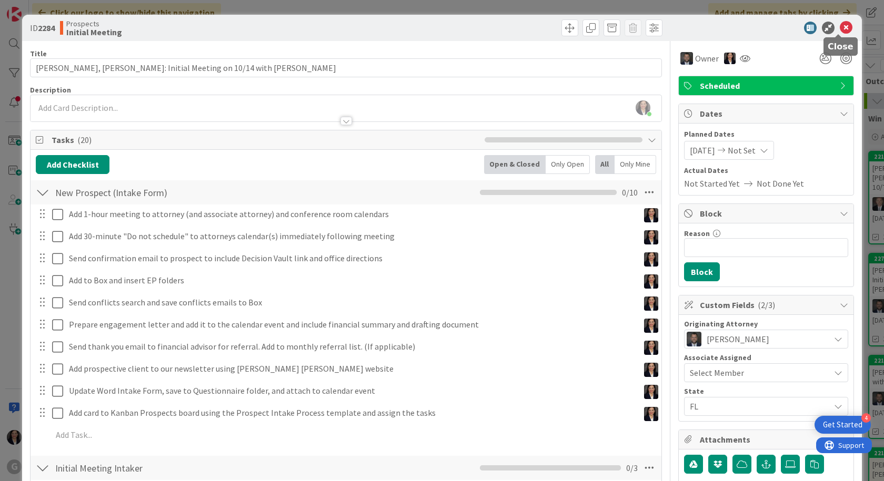
click at [840, 27] on icon at bounding box center [846, 28] width 13 height 13
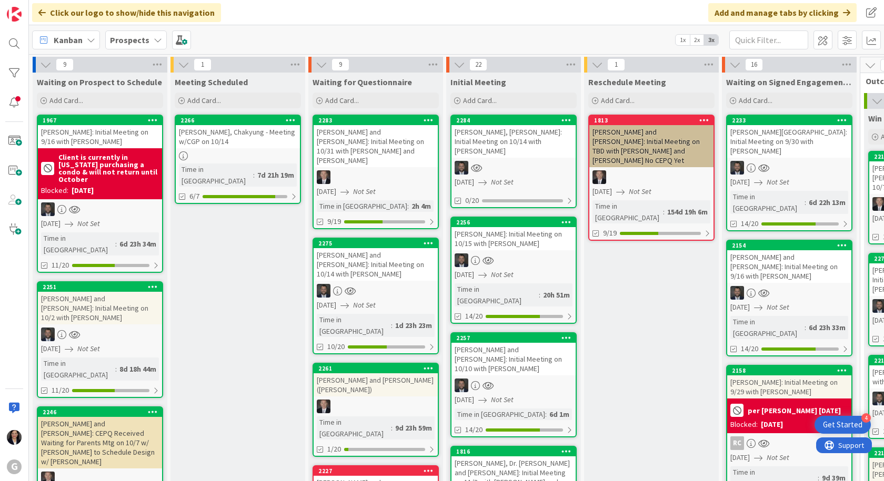
click at [530, 138] on div "[PERSON_NAME], [PERSON_NAME]: Initial Meeting on 10/14 with [PERSON_NAME]" at bounding box center [513, 141] width 124 height 33
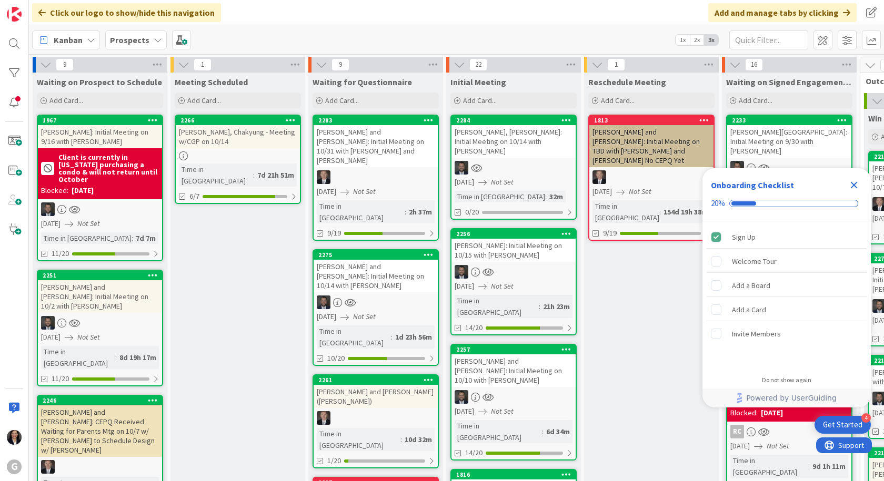
click at [853, 186] on icon "Close Checklist" at bounding box center [854, 185] width 7 height 7
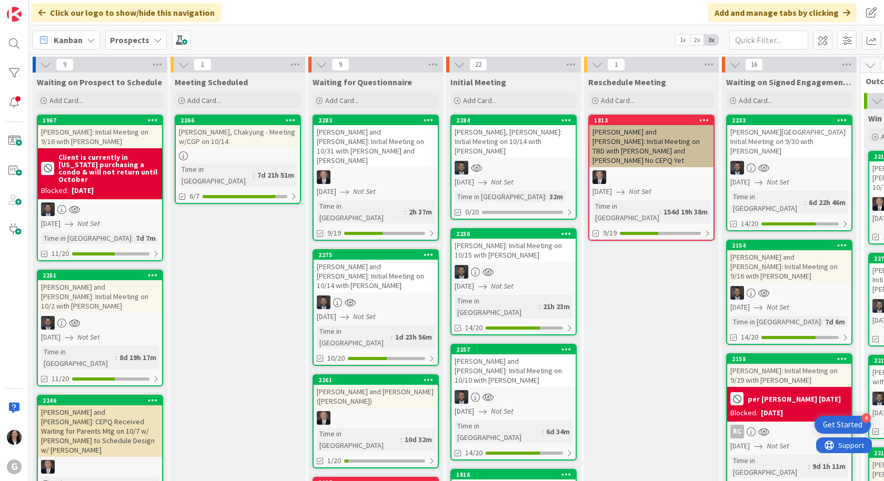
click at [517, 162] on div at bounding box center [513, 168] width 124 height 14
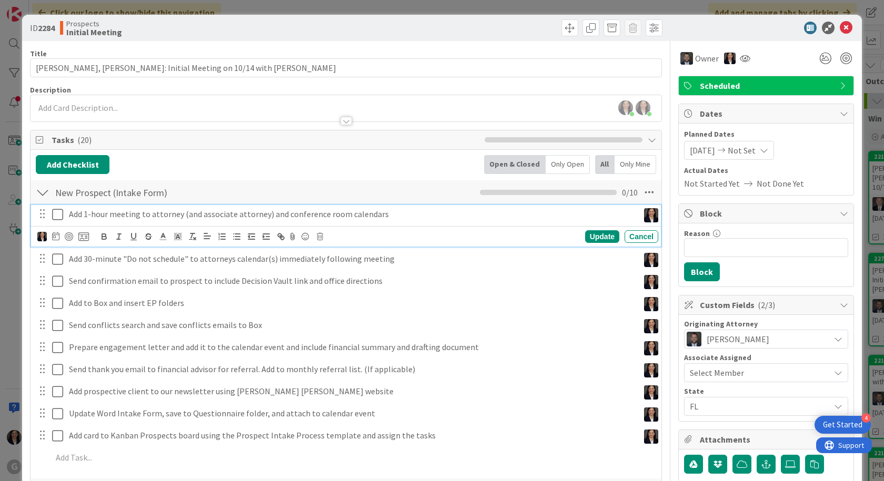
click at [62, 215] on icon at bounding box center [57, 214] width 11 height 13
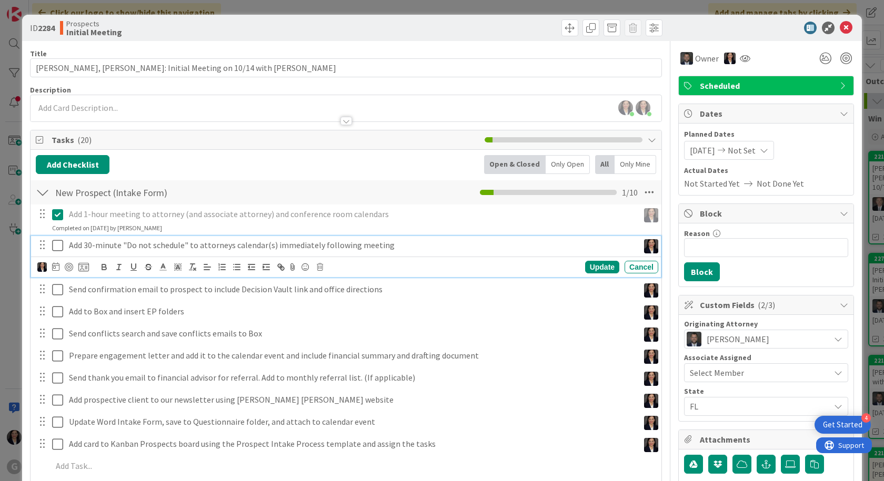
click at [57, 248] on icon at bounding box center [57, 245] width 11 height 13
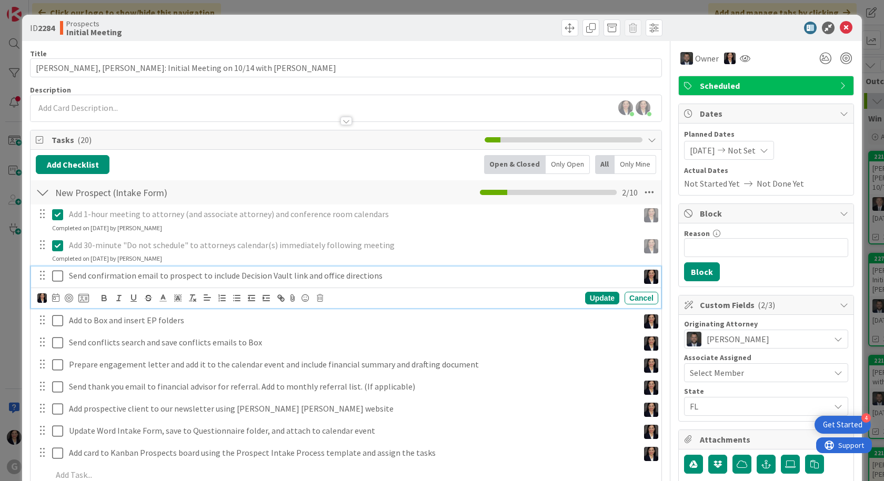
click at [56, 271] on icon at bounding box center [57, 276] width 11 height 13
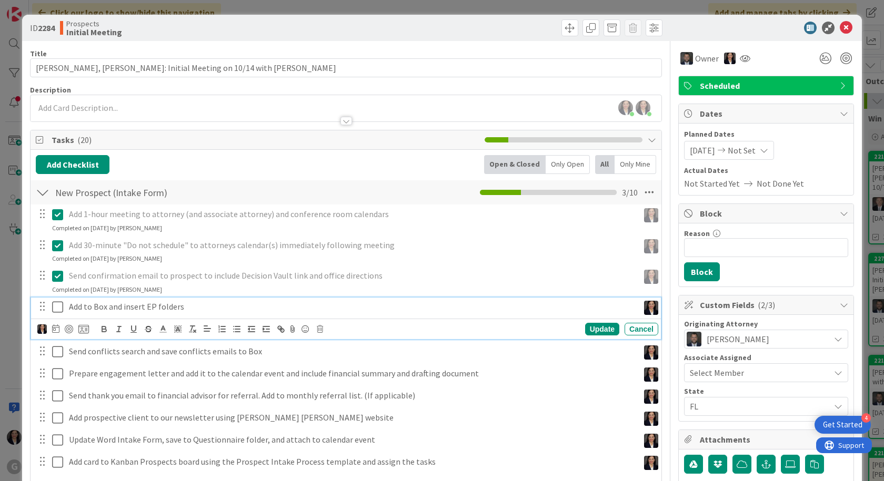
click at [54, 309] on icon at bounding box center [57, 307] width 11 height 13
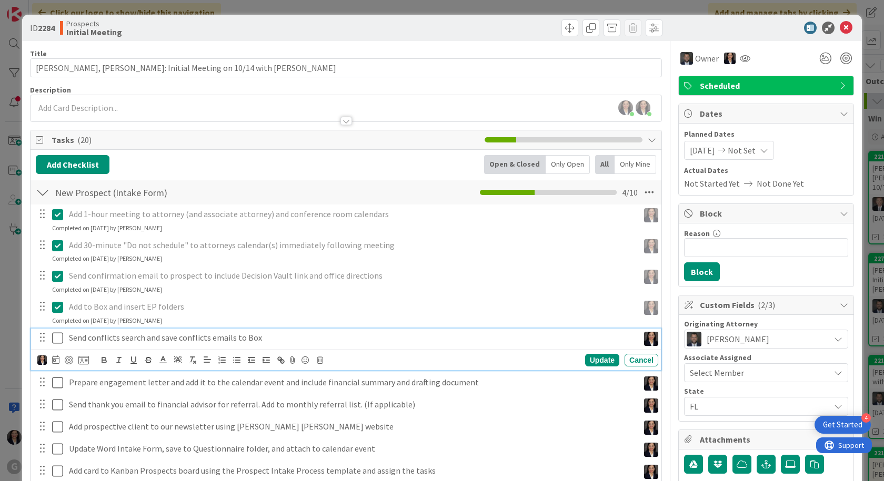
click at [62, 340] on icon at bounding box center [57, 338] width 11 height 13
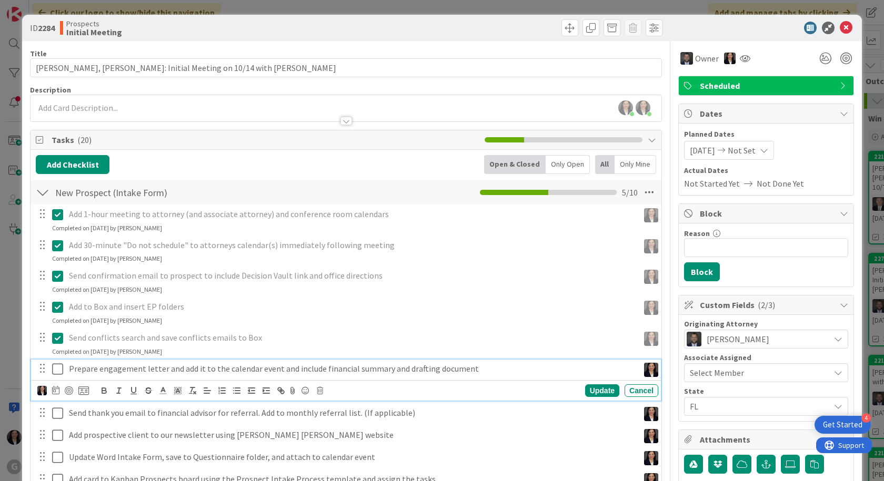
click at [61, 371] on icon at bounding box center [57, 369] width 11 height 13
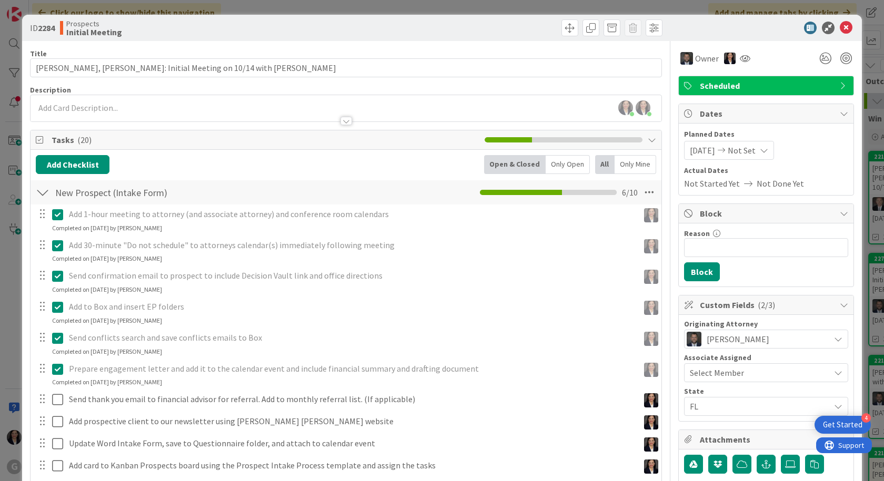
scroll to position [53, 0]
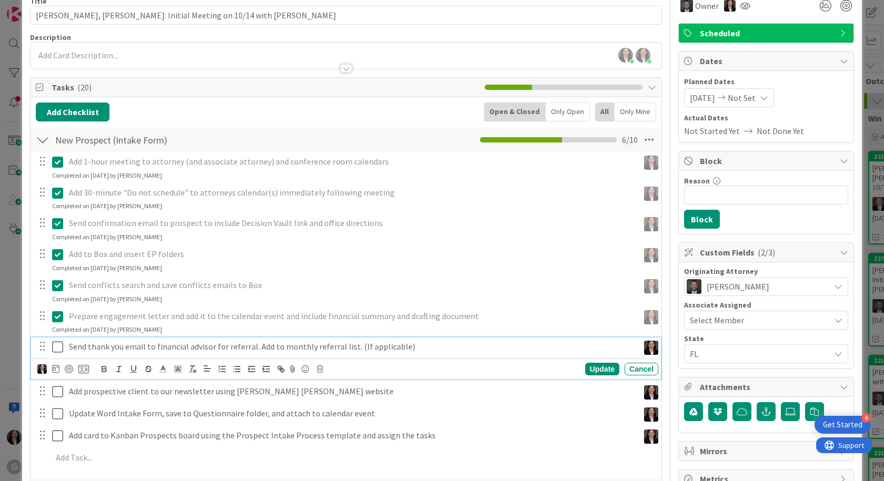
click at [58, 342] on icon at bounding box center [57, 347] width 11 height 13
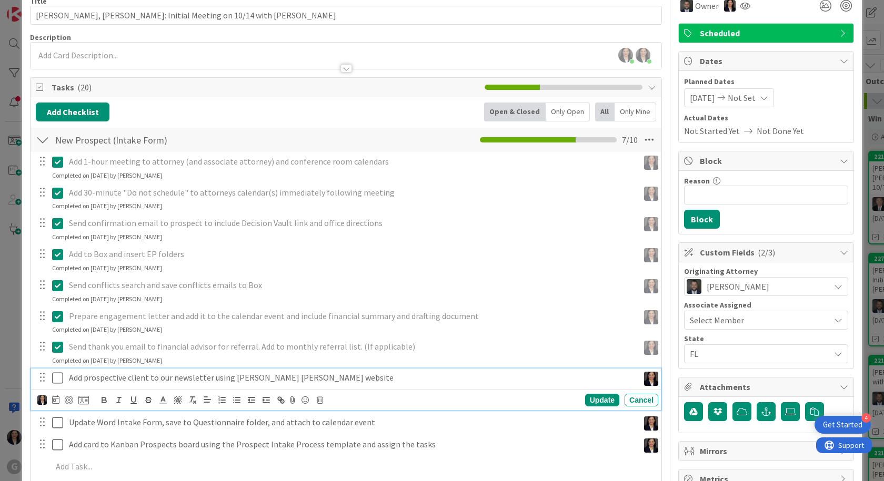
click at [56, 381] on icon at bounding box center [57, 378] width 11 height 13
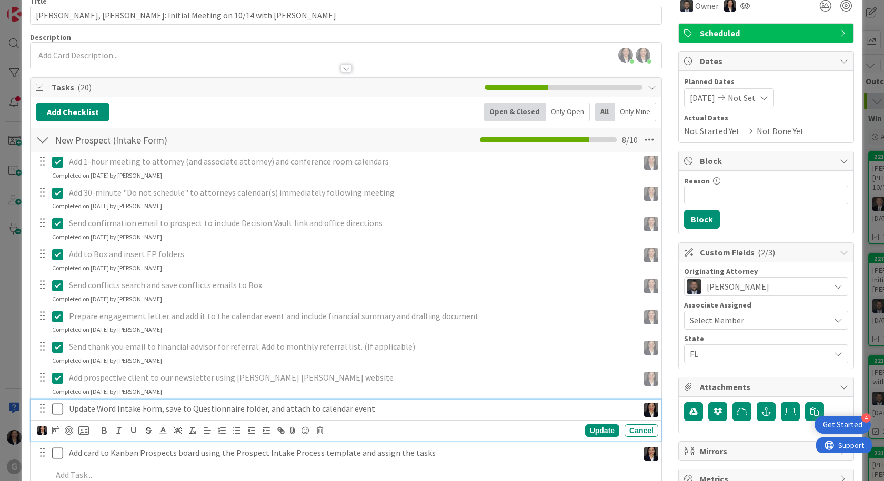
click at [60, 409] on icon at bounding box center [57, 409] width 11 height 13
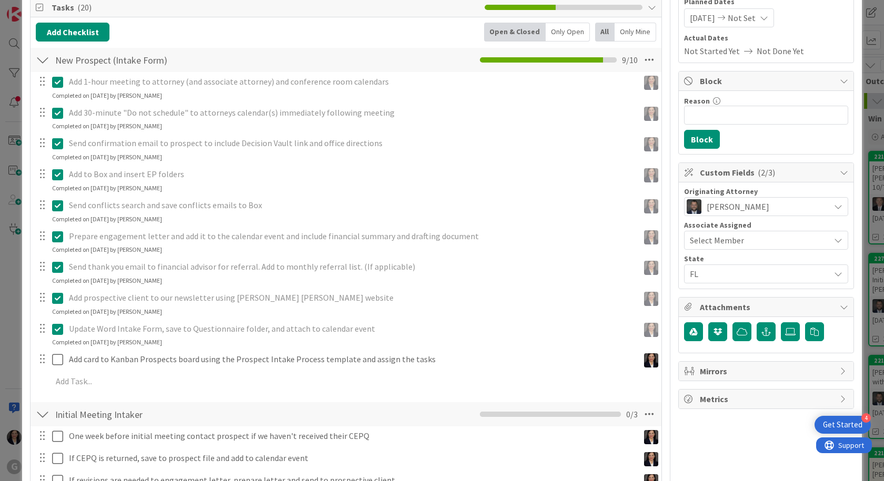
scroll to position [158, 0]
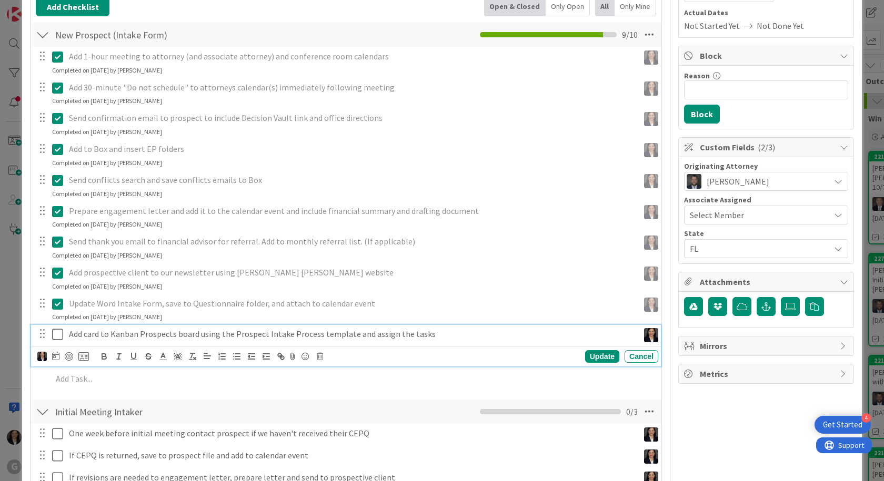
click at [54, 336] on icon at bounding box center [57, 334] width 11 height 13
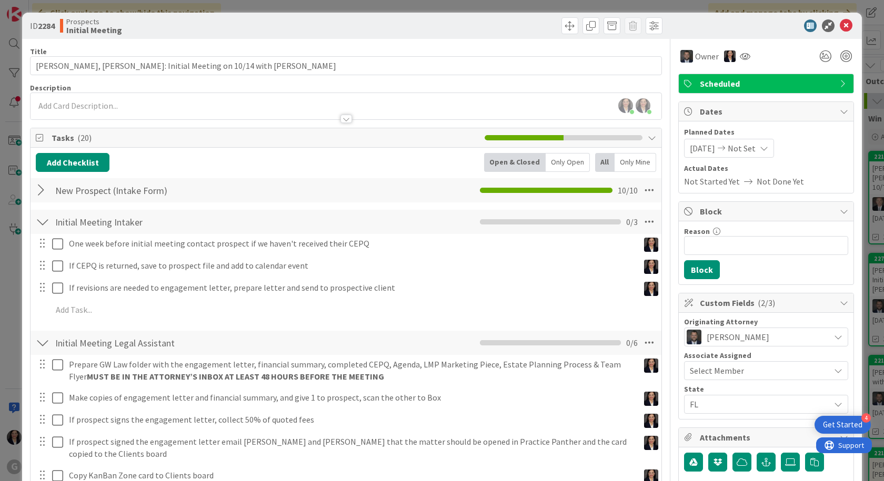
scroll to position [0, 0]
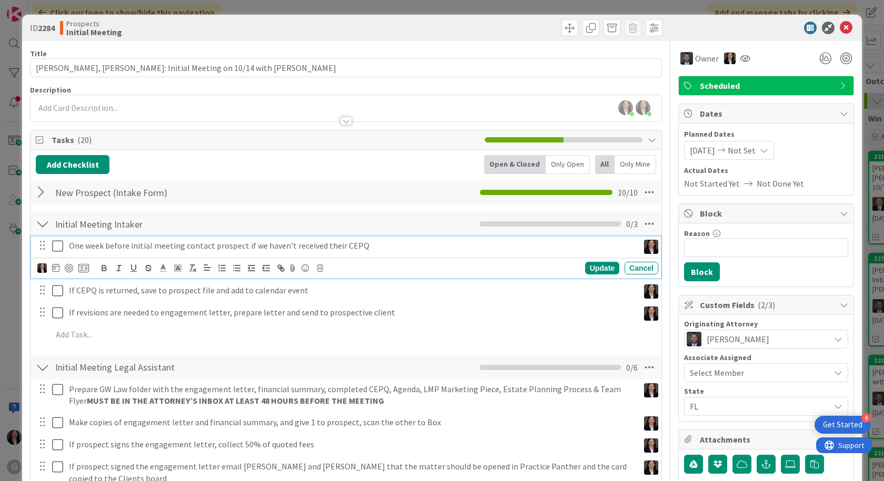
click at [58, 247] on icon at bounding box center [57, 246] width 11 height 13
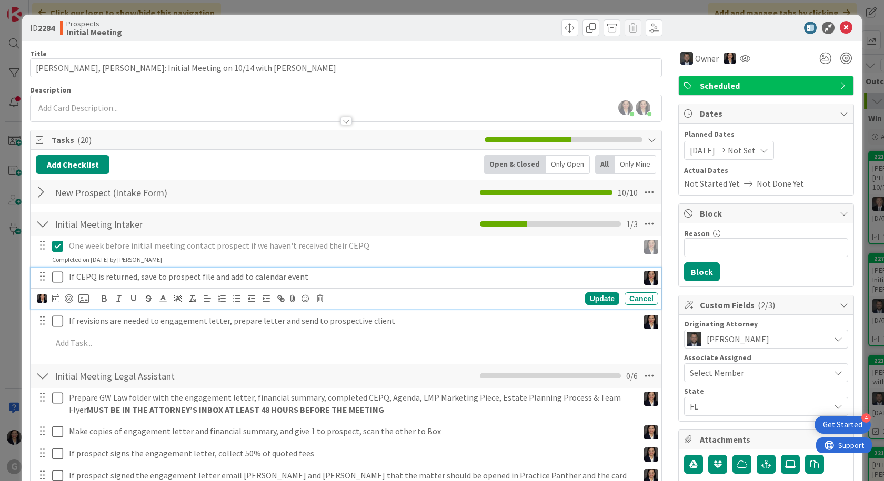
click at [54, 277] on icon at bounding box center [57, 277] width 11 height 13
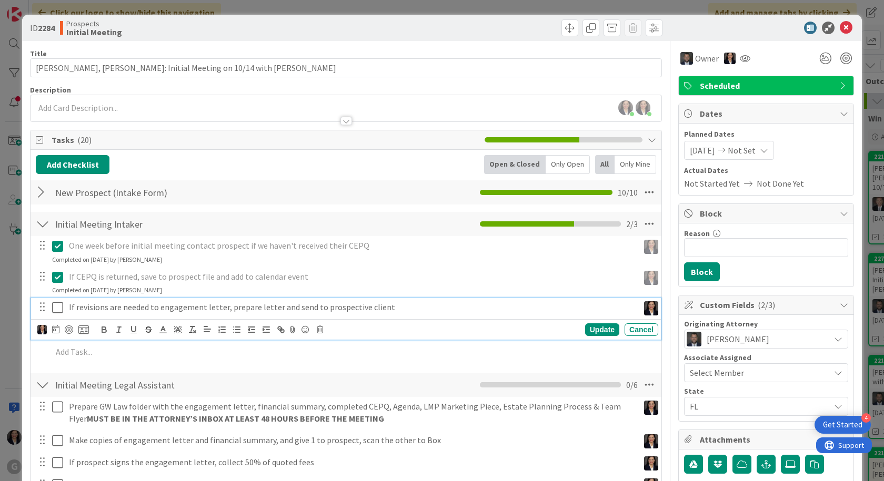
click at [57, 306] on icon at bounding box center [57, 307] width 11 height 13
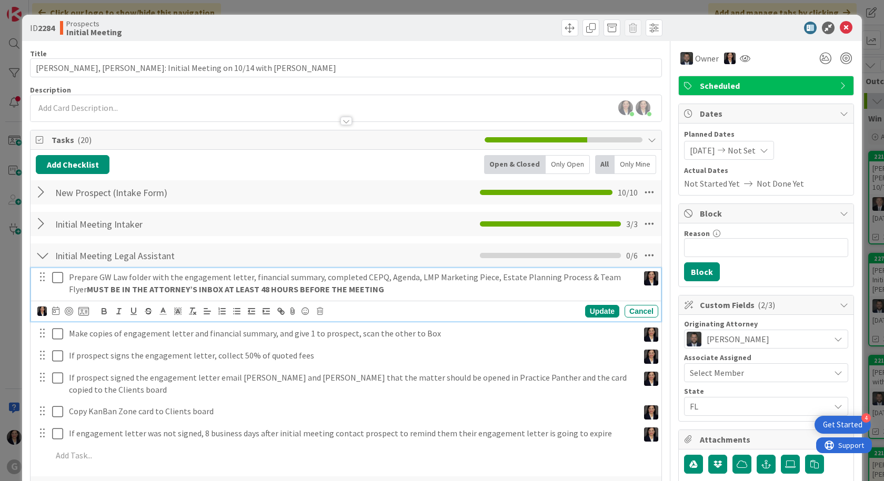
click at [58, 281] on icon at bounding box center [57, 277] width 11 height 13
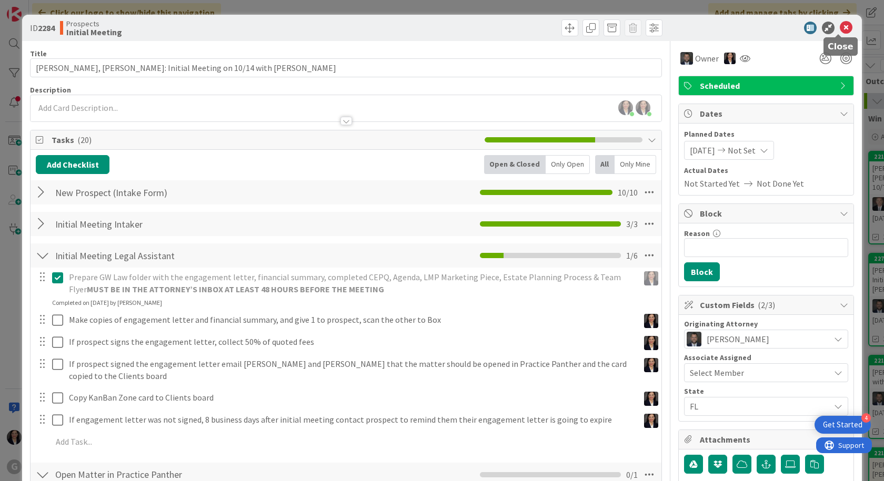
click at [840, 31] on icon at bounding box center [846, 28] width 13 height 13
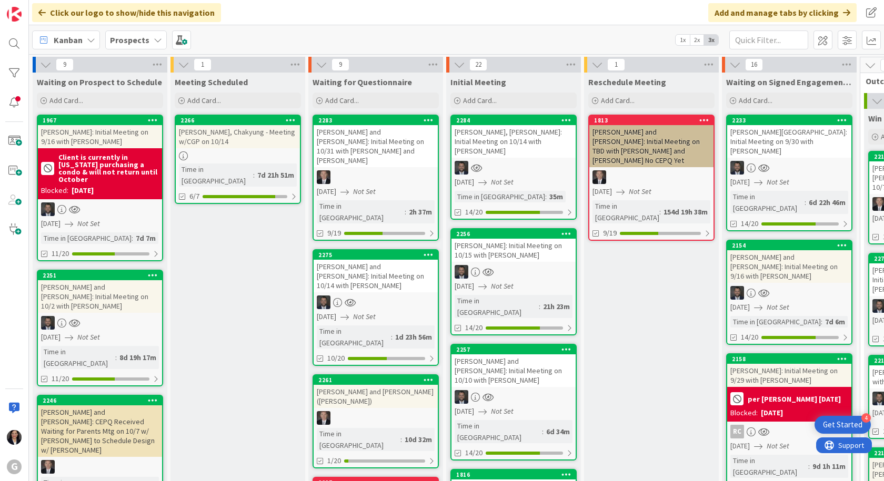
click at [812, 161] on div at bounding box center [789, 168] width 124 height 14
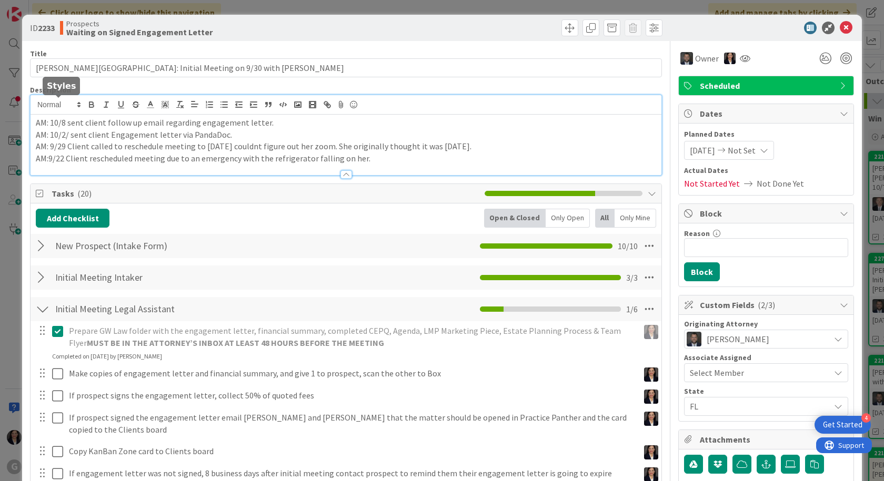
click at [36, 106] on div "AM: 10/8 sent client follow up email regarding engagement letter. AM: 10/2/ sen…" at bounding box center [346, 135] width 631 height 80
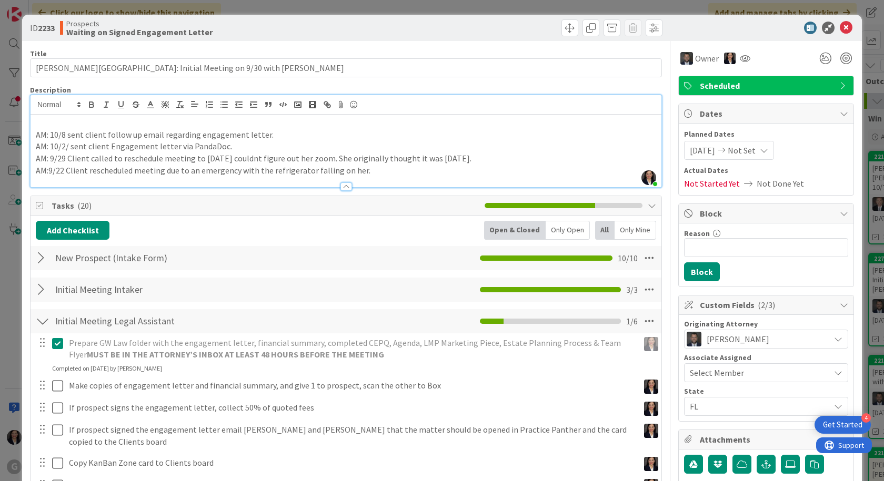
click at [41, 120] on p at bounding box center [346, 123] width 620 height 12
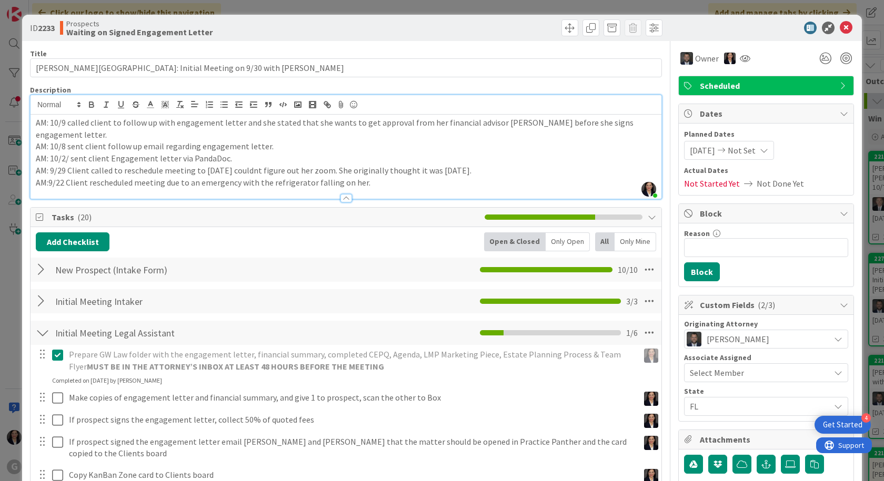
click at [67, 134] on p "AM: 10/9 called client to follow up with engagement letter and she stated that …" at bounding box center [346, 129] width 620 height 24
click at [175, 134] on p "AM: 10/9 called client to follow up with engagement letter and she stated that …" at bounding box center [346, 129] width 620 height 24
click at [842, 29] on icon at bounding box center [846, 28] width 13 height 13
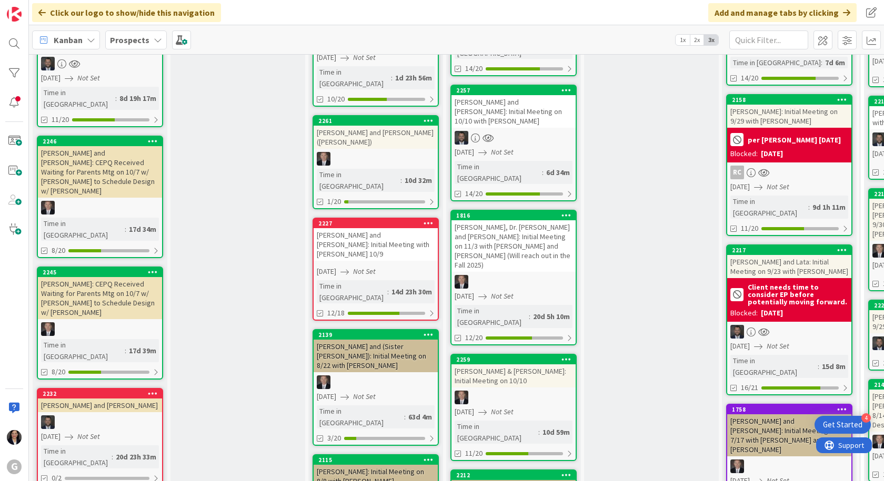
scroll to position [263, 0]
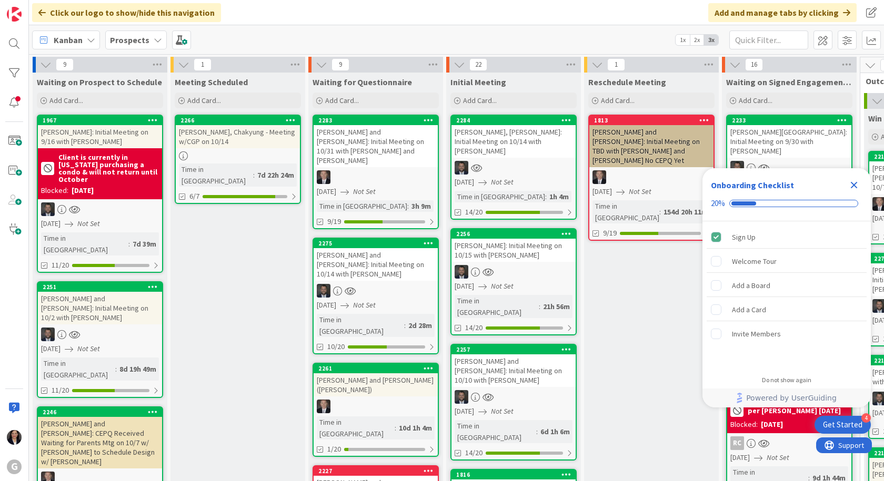
click at [853, 186] on icon "Close Checklist" at bounding box center [854, 185] width 7 height 7
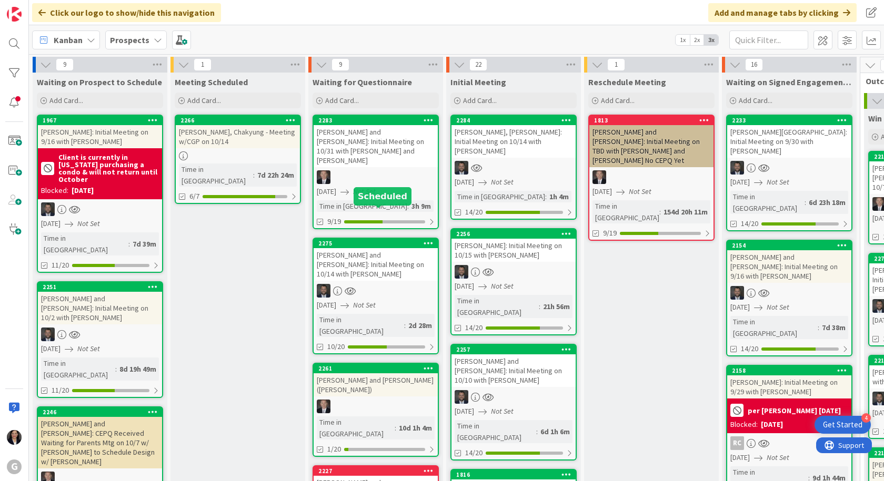
scroll to position [53, 0]
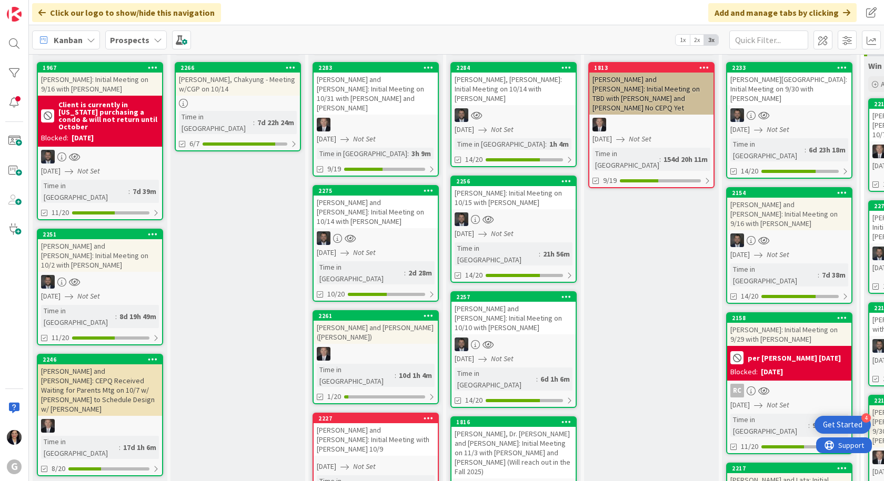
click at [372, 196] on div "[PERSON_NAME] and [PERSON_NAME]: Initial Meeting on 10/14 with [PERSON_NAME]" at bounding box center [376, 212] width 124 height 33
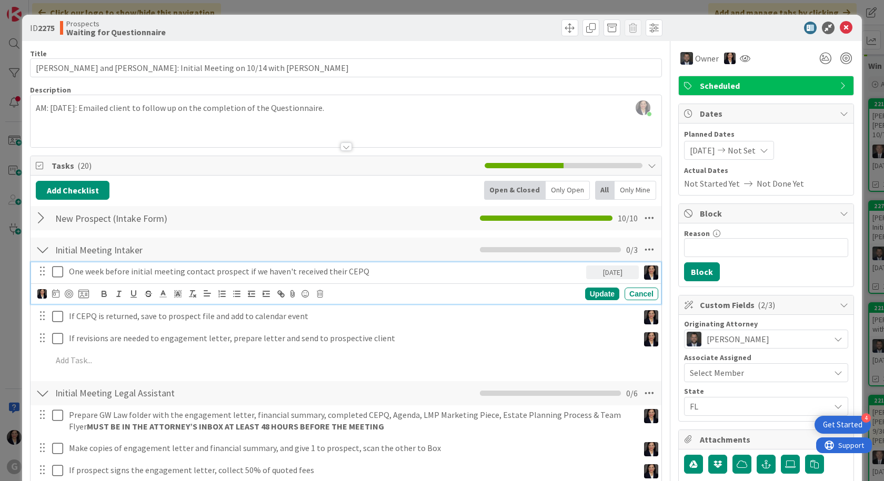
click at [54, 271] on icon at bounding box center [57, 272] width 11 height 13
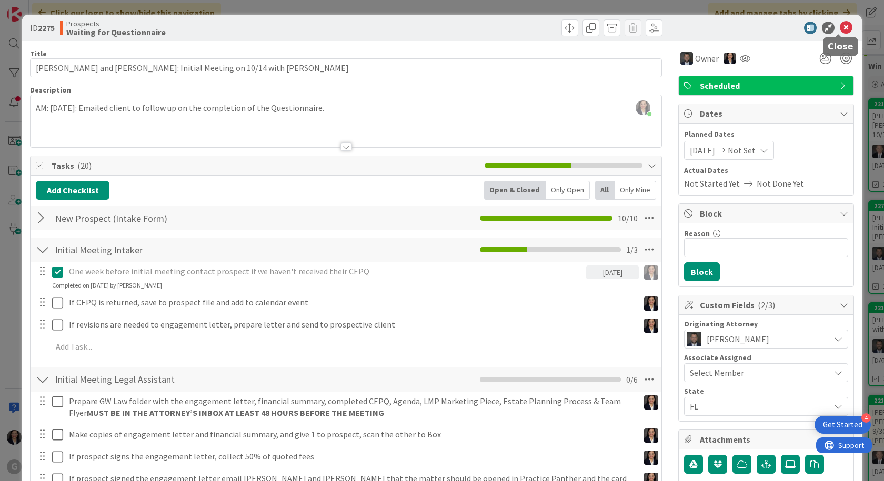
drag, startPoint x: 838, startPoint y: 32, endPoint x: 814, endPoint y: 28, distance: 24.6
click at [840, 32] on icon at bounding box center [846, 28] width 13 height 13
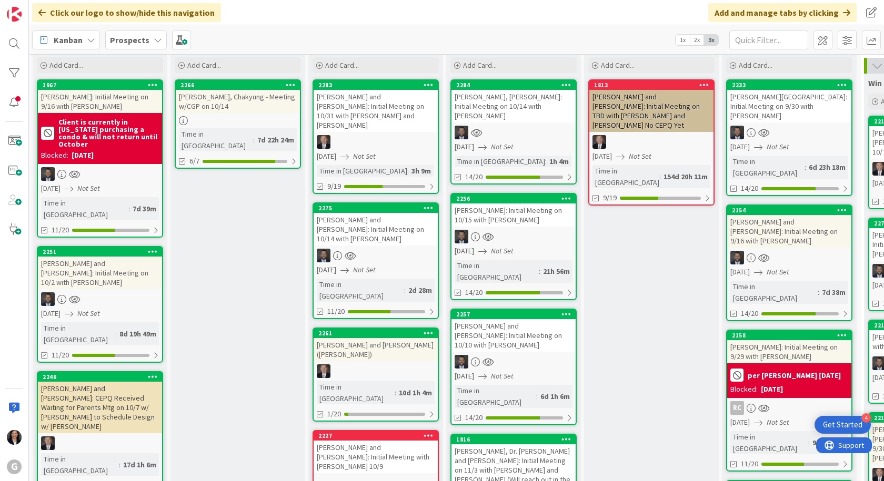
scroll to position [53, 0]
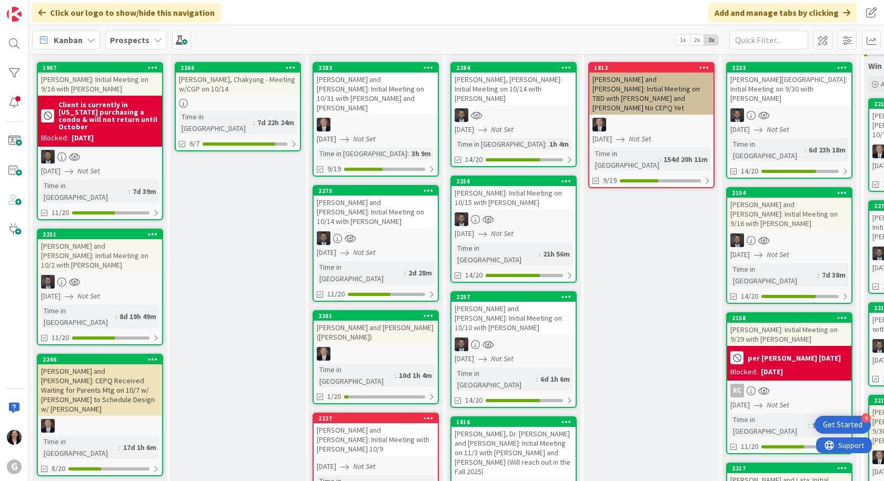
click at [119, 239] on div "[PERSON_NAME] and [PERSON_NAME]: Initial Meeting on 10/2 with [PERSON_NAME]" at bounding box center [100, 255] width 124 height 33
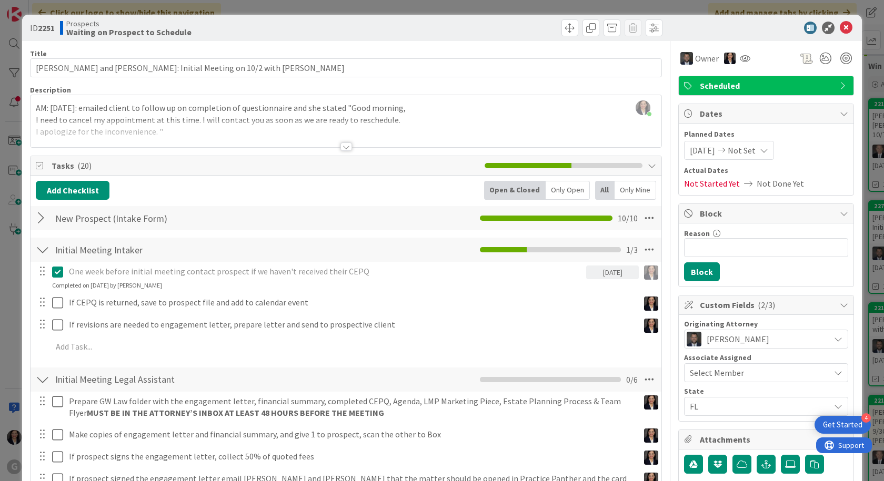
click at [34, 108] on div "Amber Medina just joined AM: 9/30/25: emailed client to follow up on completion…" at bounding box center [346, 121] width 631 height 52
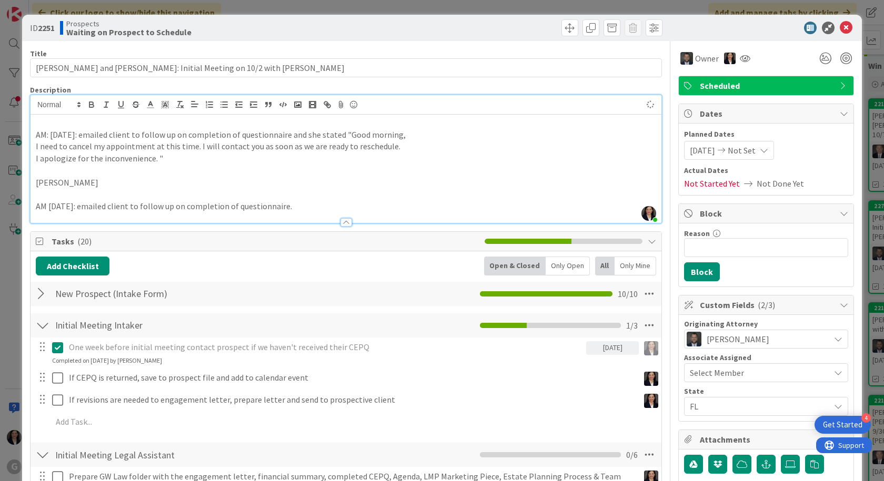
click at [50, 122] on p at bounding box center [346, 123] width 620 height 12
click at [115, 120] on p "AM: 10/9/2025" at bounding box center [346, 123] width 620 height 12
click at [844, 30] on icon at bounding box center [846, 28] width 13 height 13
